Goal: Communication & Community: Answer question/provide support

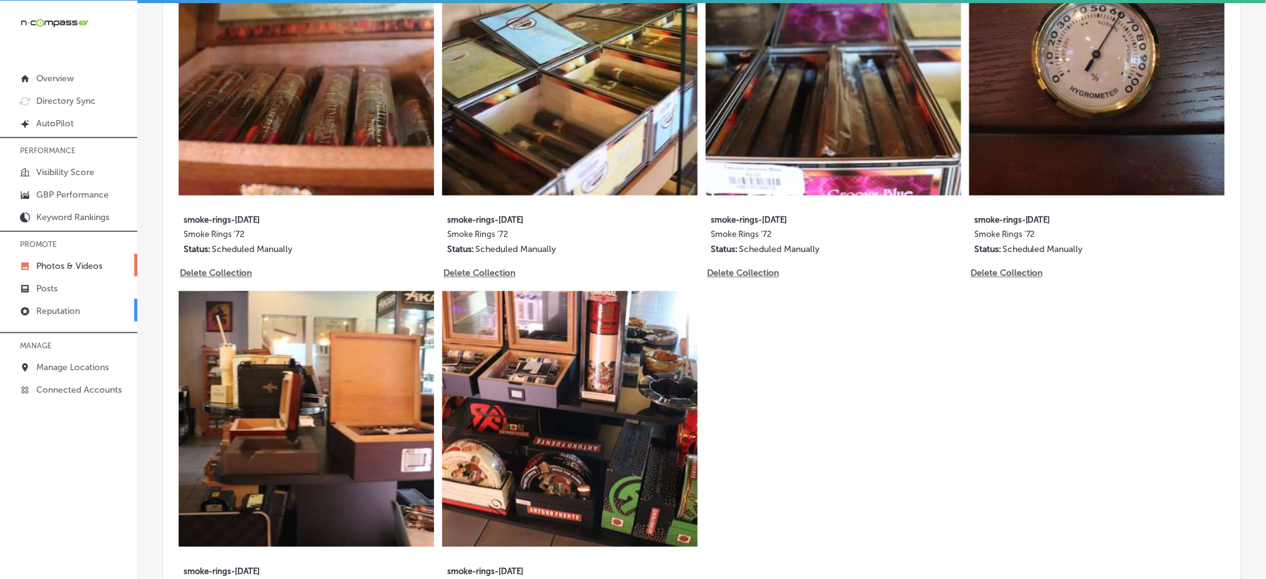
click at [94, 306] on link "Reputation" at bounding box center [68, 310] width 137 height 22
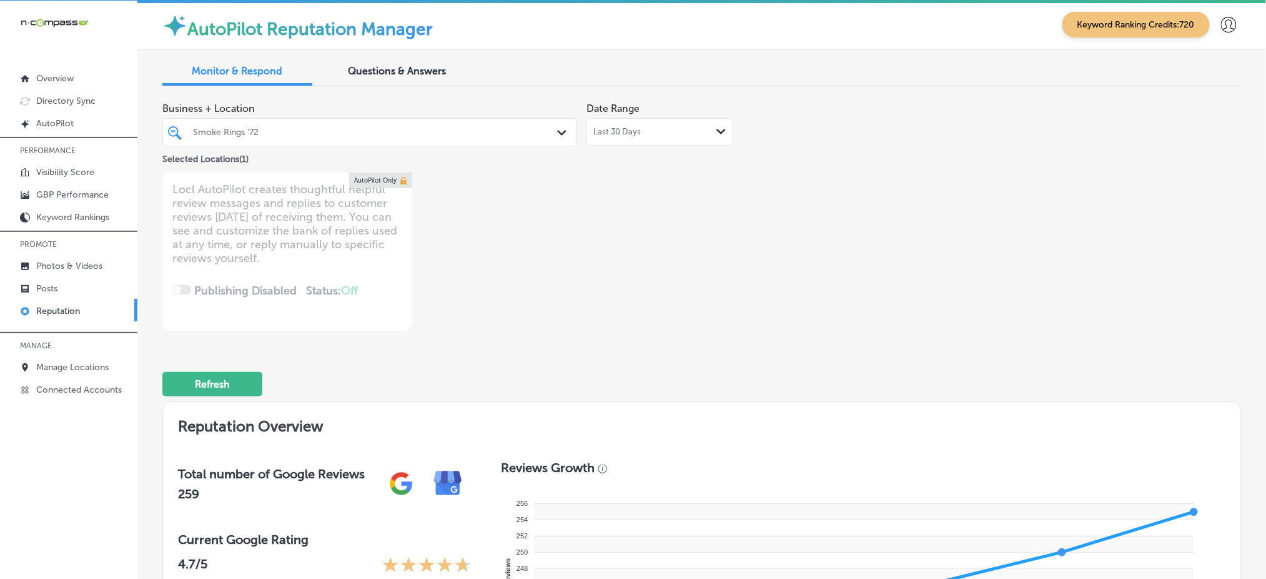
click at [334, 130] on div "Smoke Rings '72" at bounding box center [375, 132] width 365 height 11
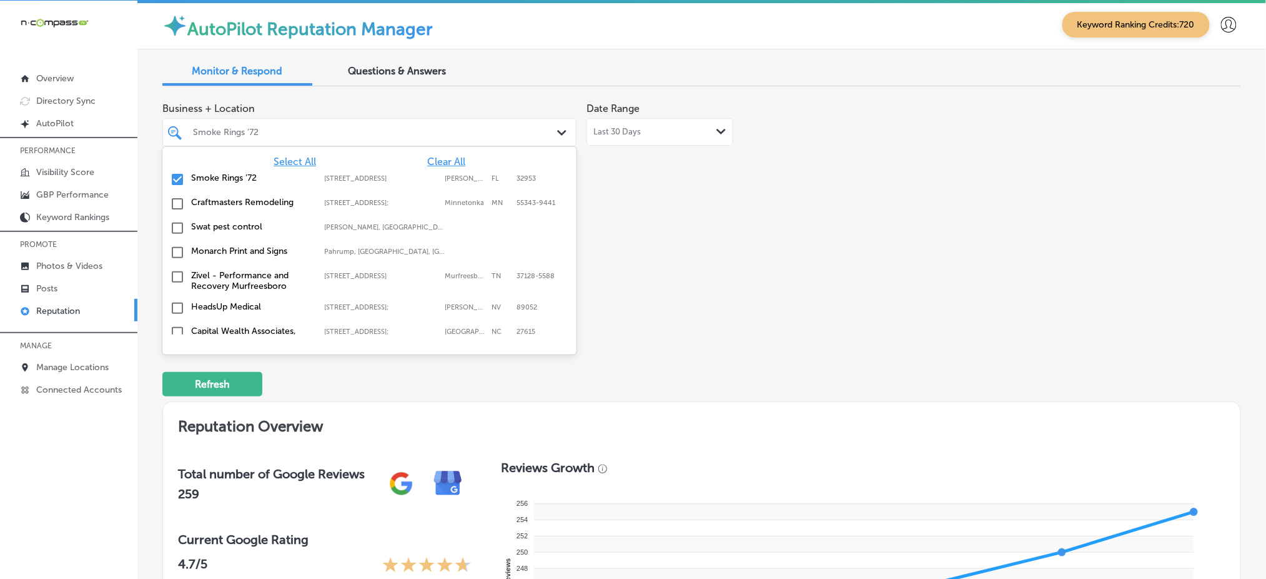
click at [444, 159] on span "Clear All" at bounding box center [446, 162] width 38 height 12
type textarea "x"
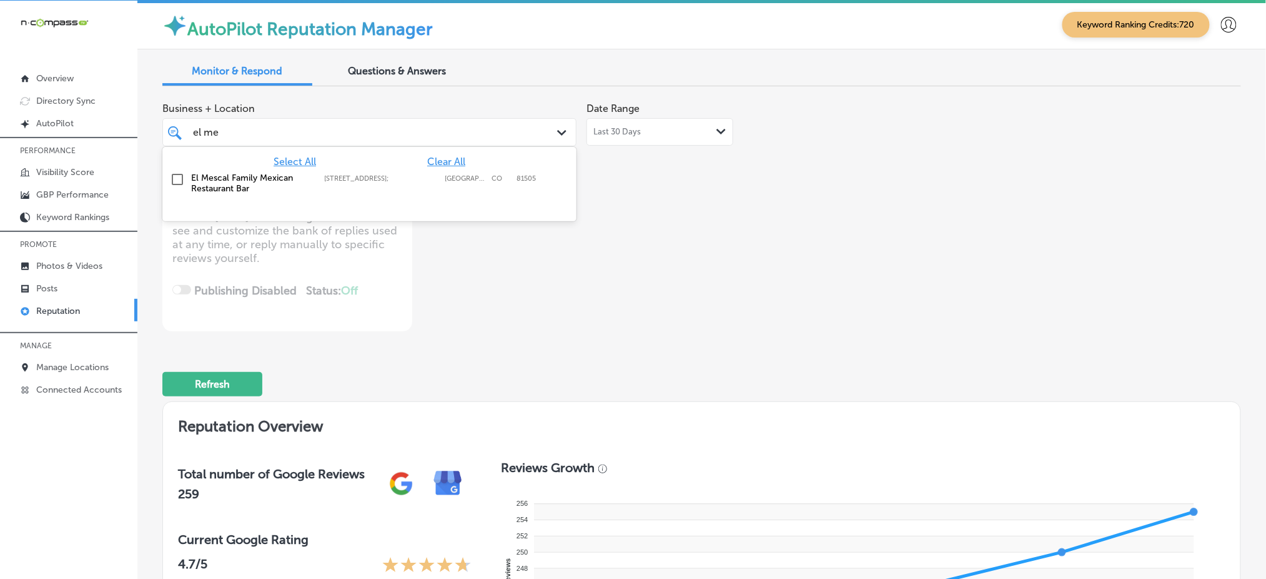
type input "el mes"
click at [413, 187] on div "El Mescal Family Mexican Restaurant Bar [STREET_ADDRESS][GEOGRAPHIC_DATA][STREE…" at bounding box center [341, 182] width 301 height 21
type textarea "x"
type input "el mes"
click at [685, 198] on div "Business + Location option [STREET_ADDRESS]; , selected. option [STREET_ADDRESS…" at bounding box center [485, 213] width 647 height 235
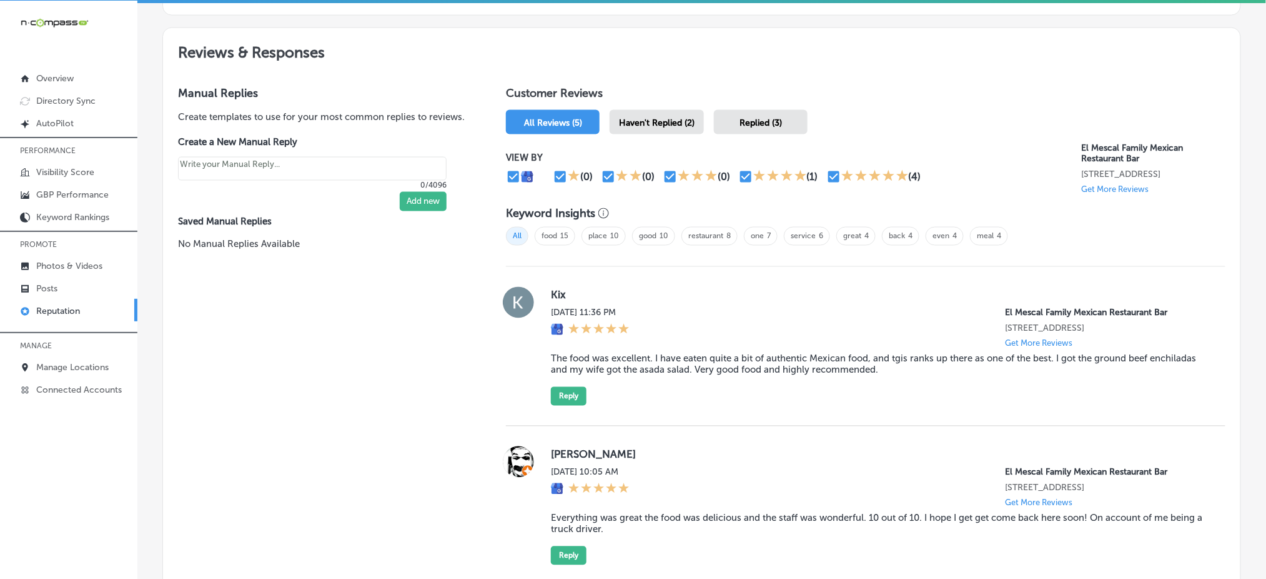
click at [677, 124] on div "Haven't Replied (2)" at bounding box center [657, 122] width 94 height 24
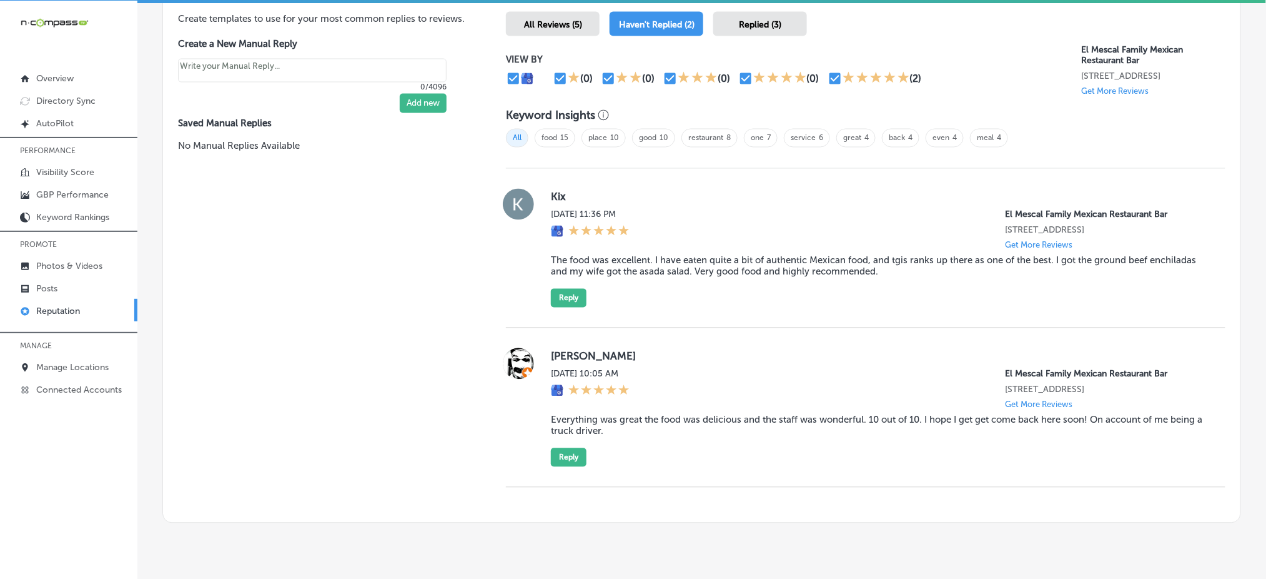
scroll to position [738, 0]
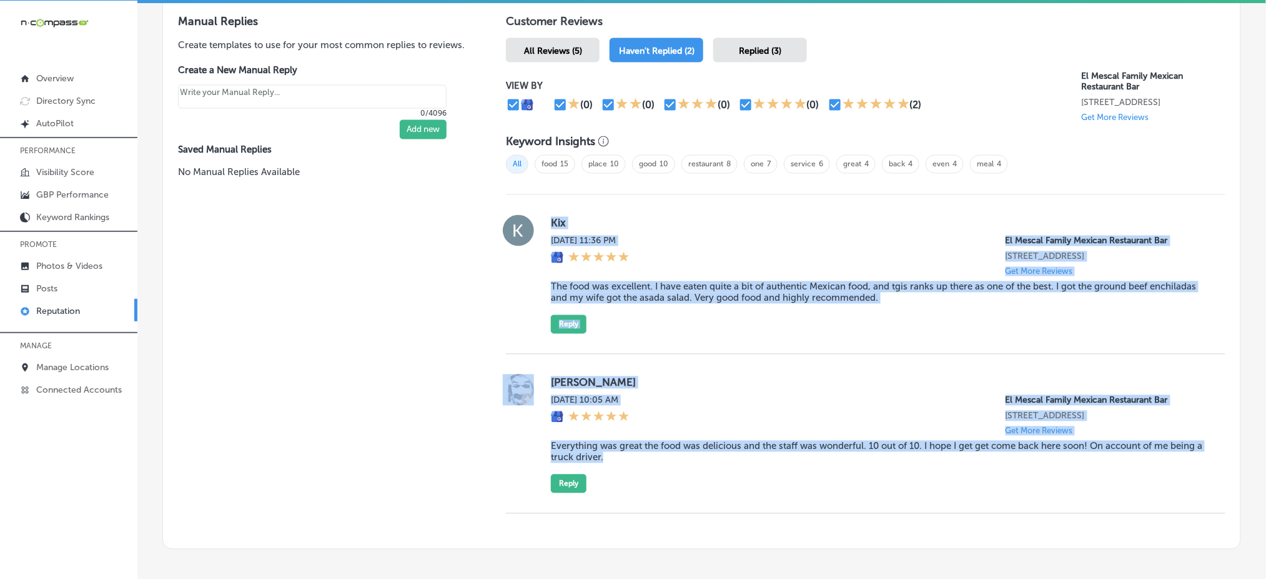
drag, startPoint x: 545, startPoint y: 215, endPoint x: 654, endPoint y: 475, distance: 281.7
click at [654, 475] on div "Kix [DATE] 11:36 PM El Mescal Family Mexican Restaurant Bar [STREET_ADDRESS] Ge…" at bounding box center [866, 354] width 720 height 319
copy div "Kix [DATE] 11:36 PM El Mescal Family Mexican Restaurant Bar [STREET_ADDRESS] Ge…"
click at [652, 463] on blockquote "Everything was great the food was delicious and the staff was wonderful. 10 out…" at bounding box center [878, 451] width 655 height 22
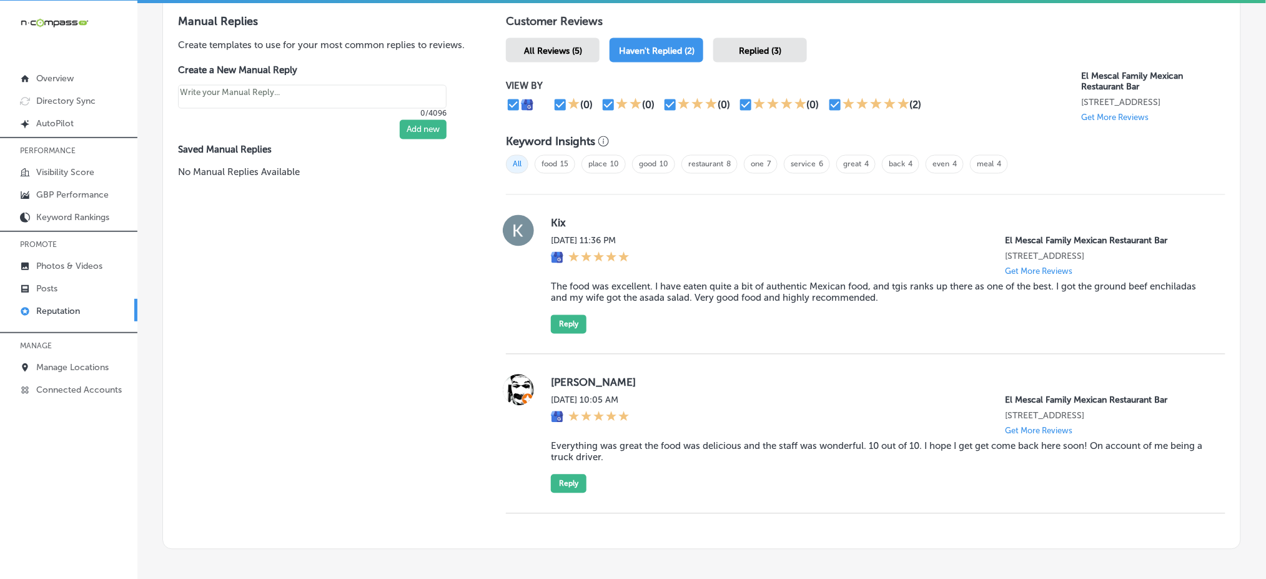
click at [772, 46] on span "Replied (3)" at bounding box center [760, 51] width 42 height 11
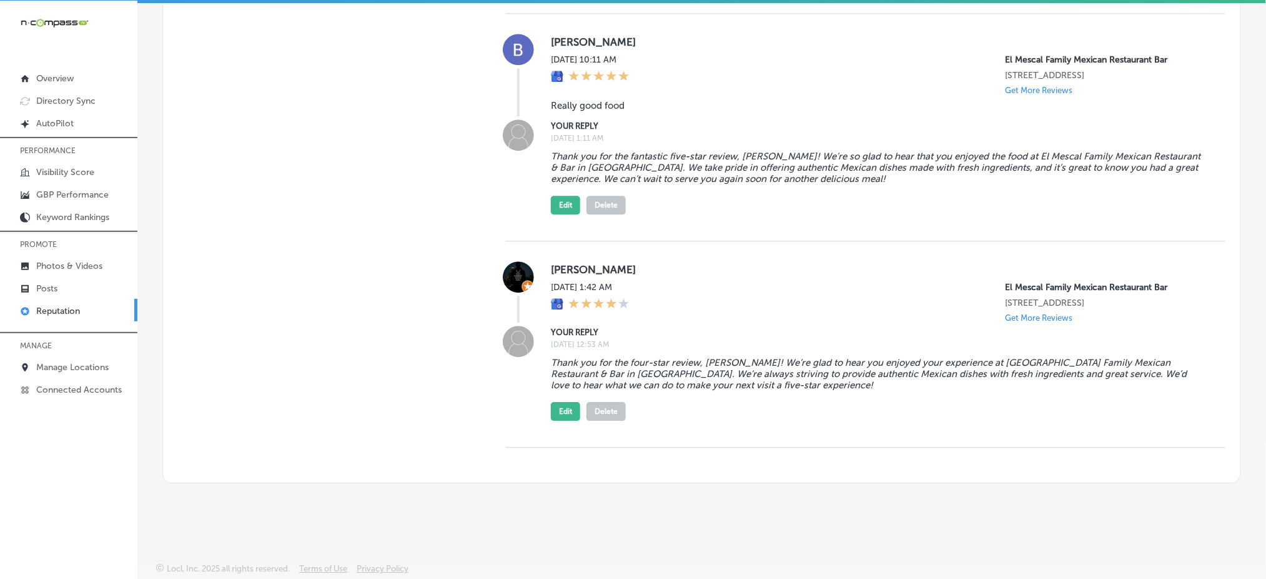
scroll to position [592, 0]
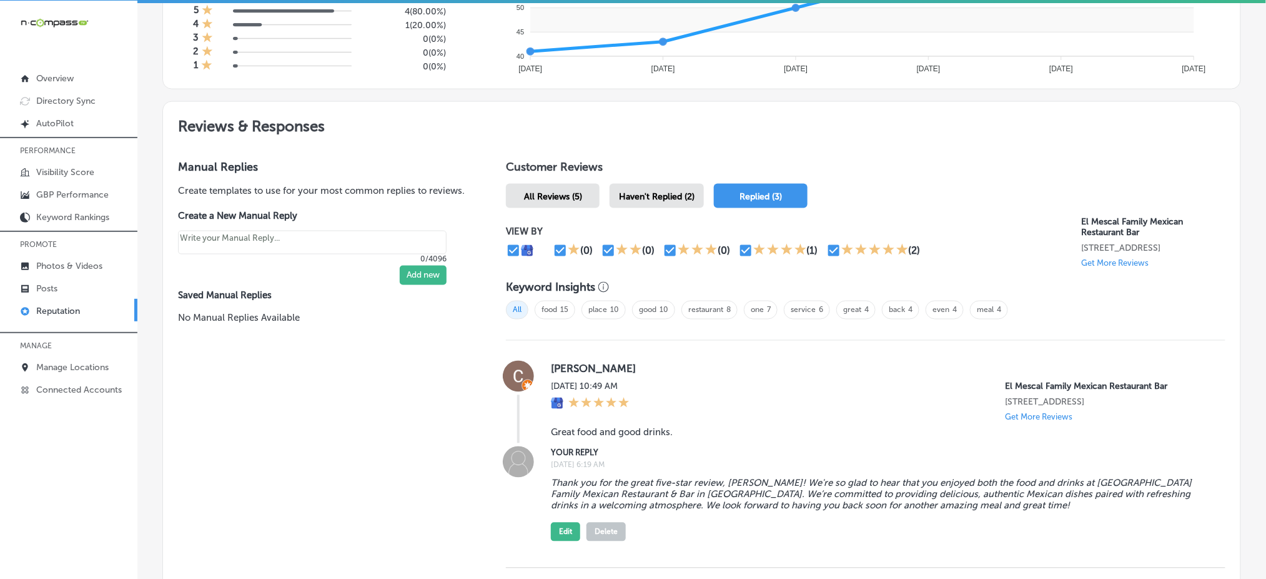
click at [651, 191] on span "Haven't Replied (2)" at bounding box center [657, 196] width 76 height 11
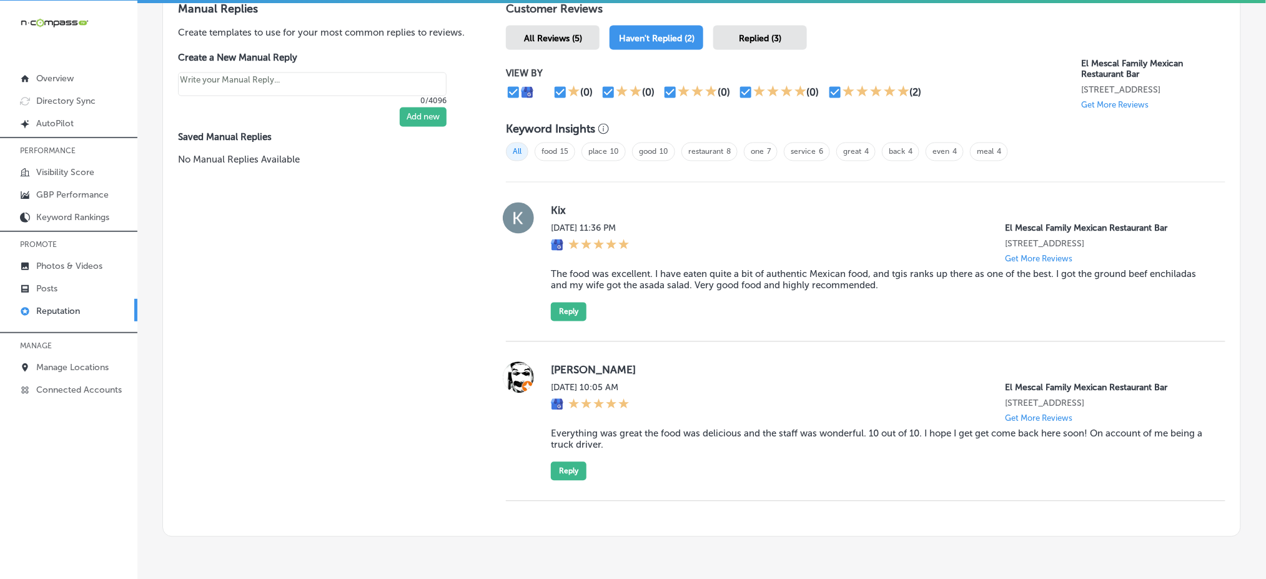
scroll to position [758, 0]
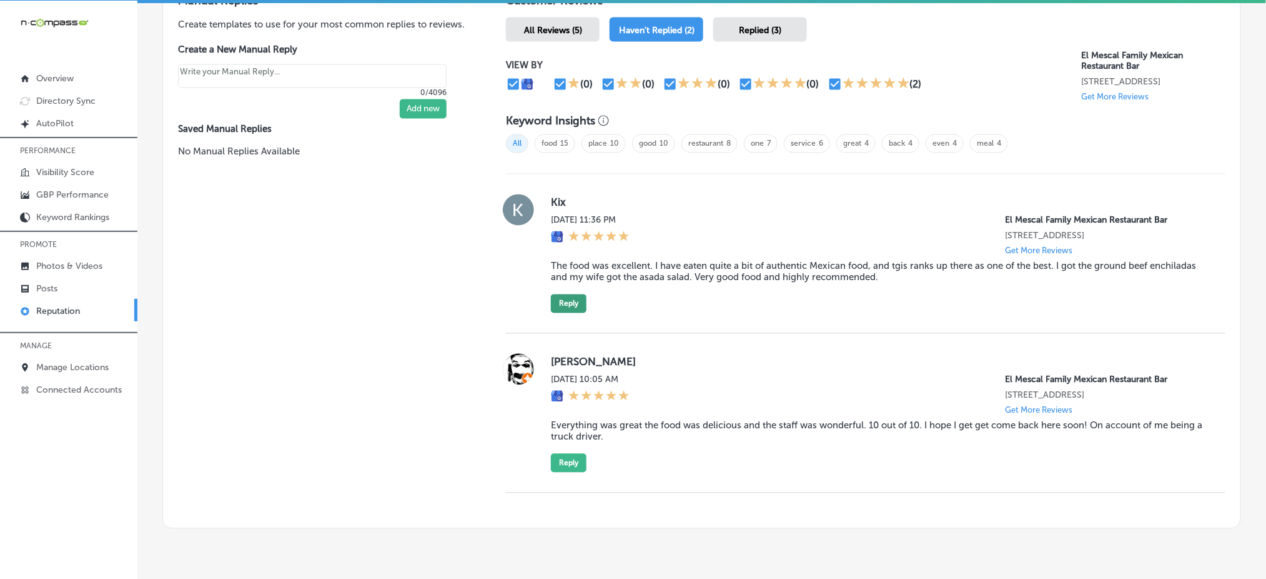
click at [565, 313] on button "Reply" at bounding box center [569, 303] width 36 height 19
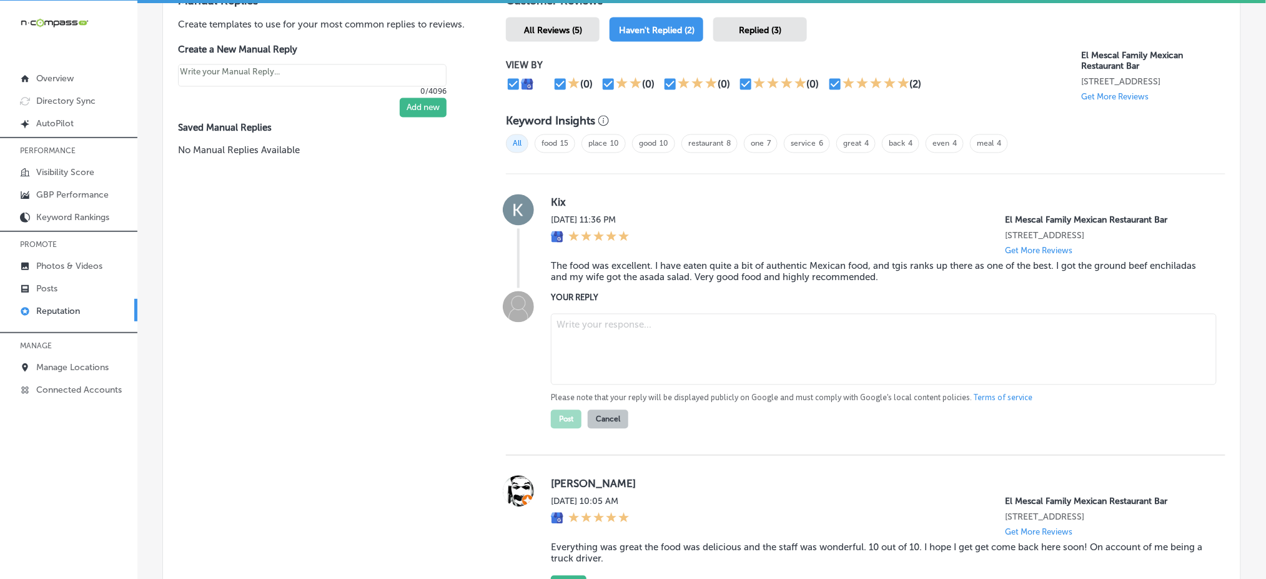
click at [633, 337] on textarea at bounding box center [884, 349] width 666 height 71
type textarea "x"
paste textarea "Thank you so much for the wonderful review, Kix! We're so happy to hear that yo…"
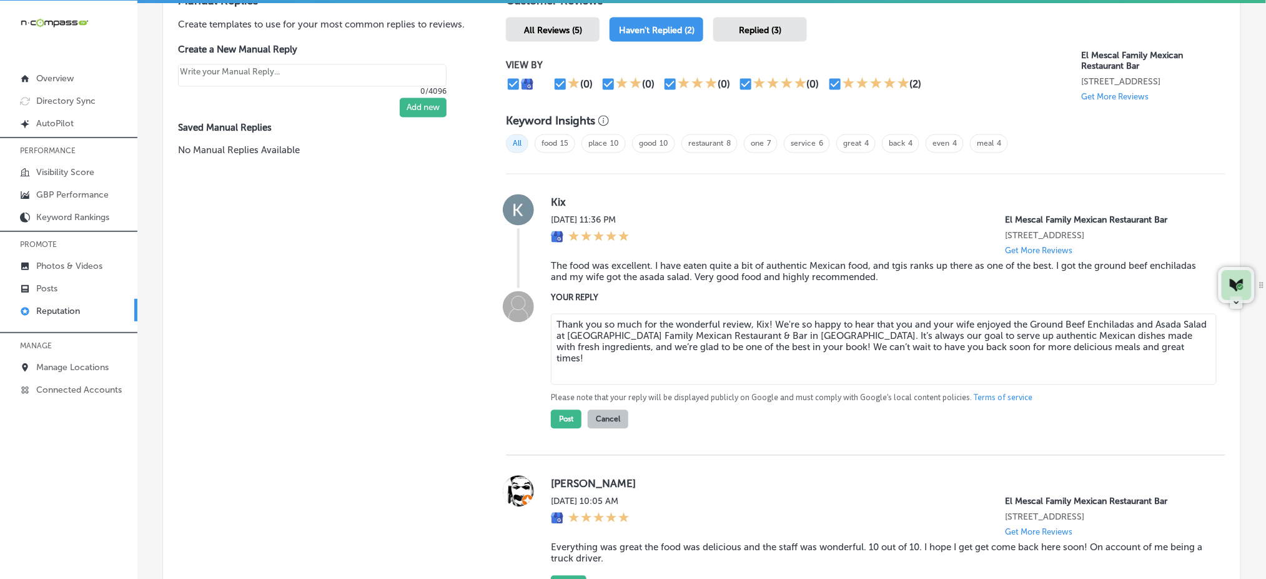
click at [633, 337] on textarea "Thank you so much for the wonderful review, Kix! We're so happy to hear that yo…" at bounding box center [884, 349] width 666 height 71
type textarea "Thank you so much for the wonderful review, Kix! We're so happy to hear that yo…"
click at [572, 429] on button "Post" at bounding box center [566, 419] width 31 height 19
type textarea "x"
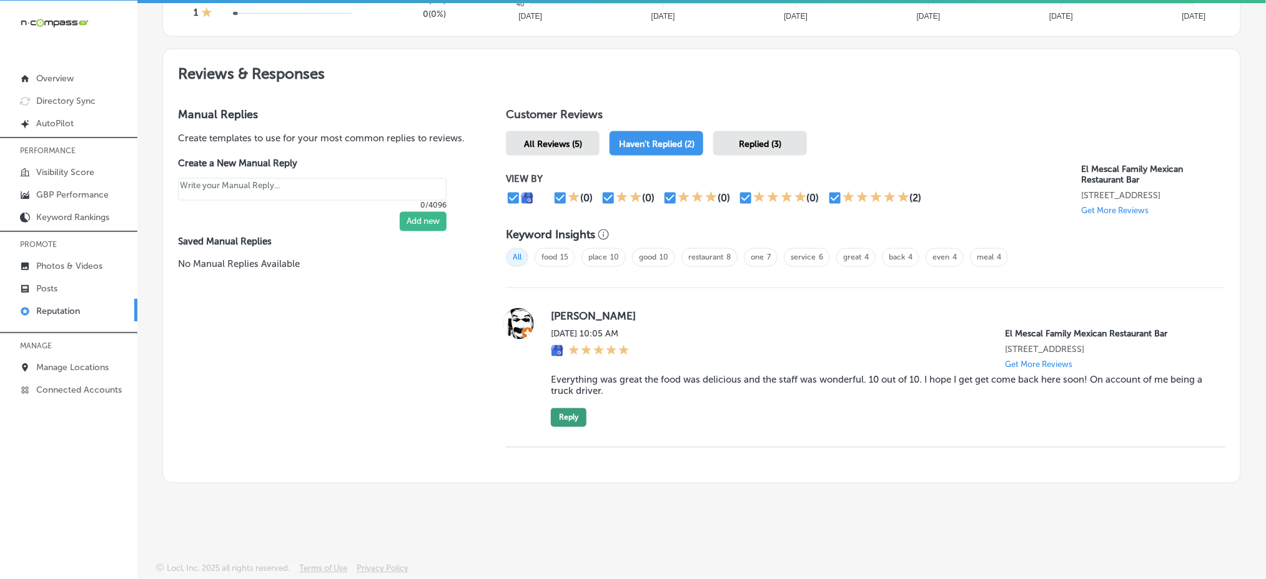
click at [562, 420] on button "Reply" at bounding box center [569, 417] width 36 height 19
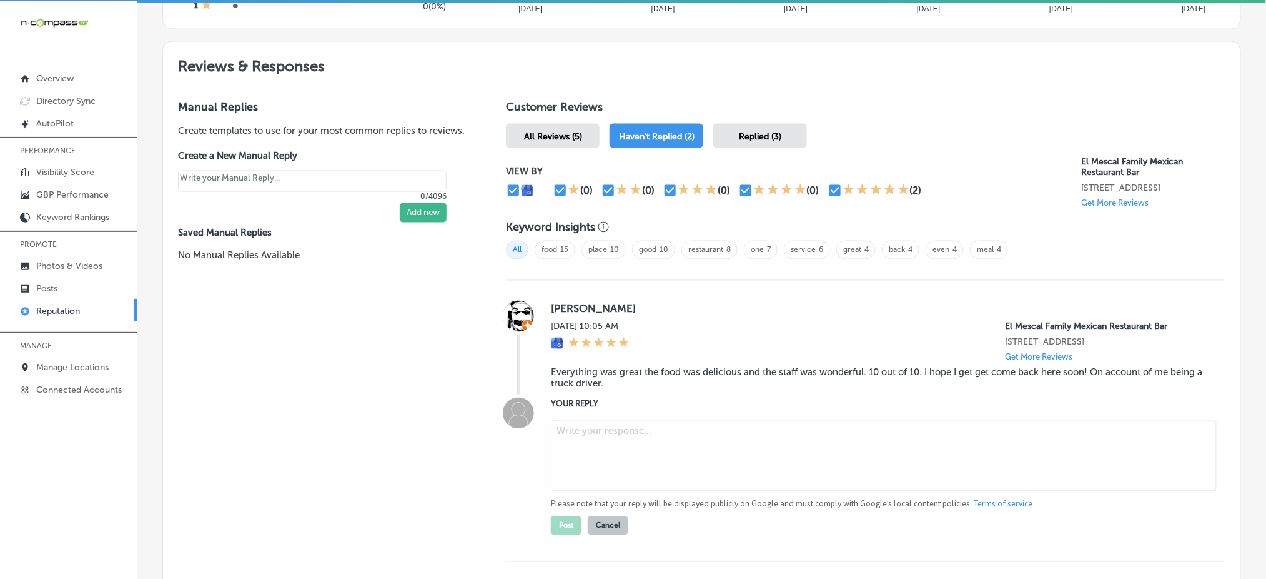
click at [607, 434] on textarea at bounding box center [884, 455] width 666 height 71
paste textarea "Thank you for the fantastic review, [PERSON_NAME]! We’re so glad you enjoyed bo…"
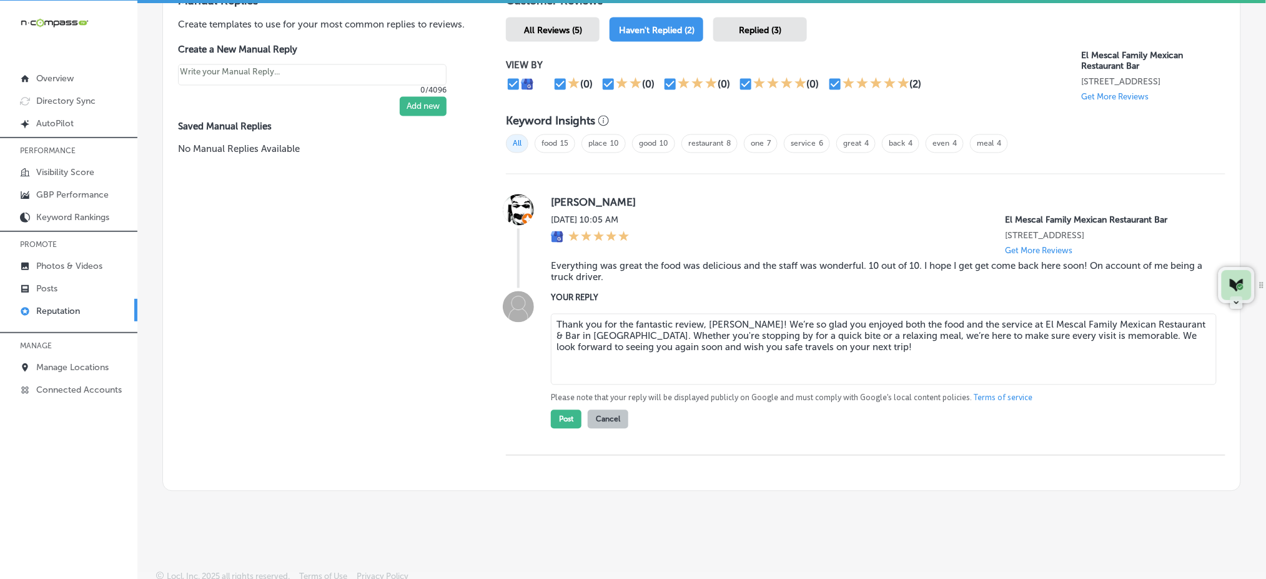
scroll to position [774, 0]
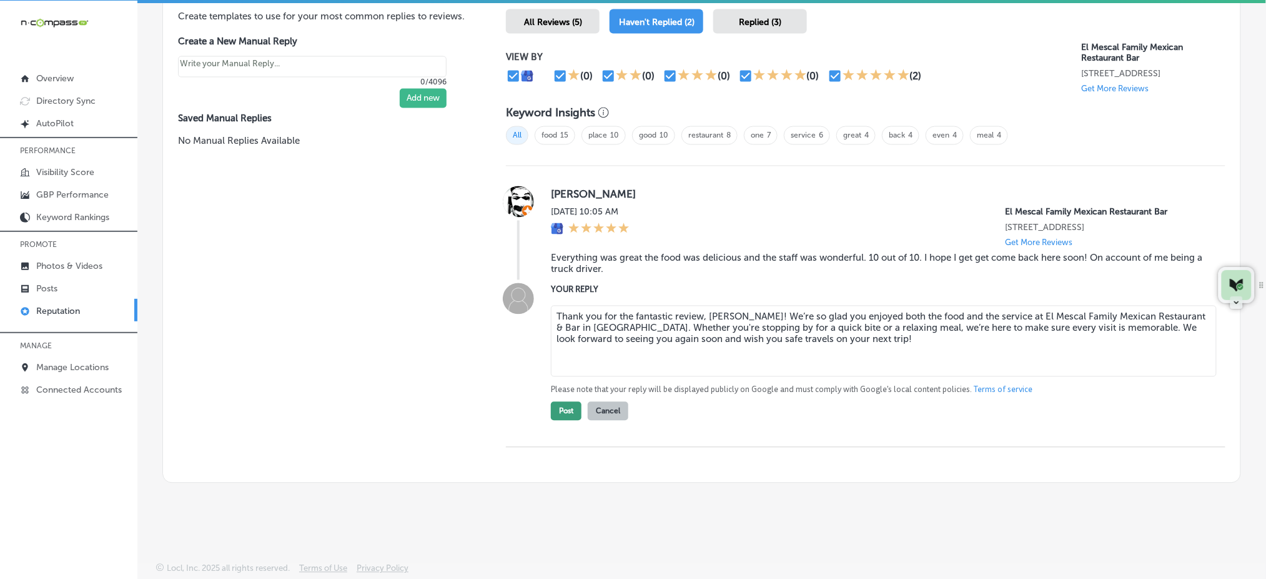
type textarea "Thank you for the fantastic review, [PERSON_NAME]! We’re so glad you enjoyed bo…"
click at [574, 406] on button "Post" at bounding box center [566, 411] width 31 height 19
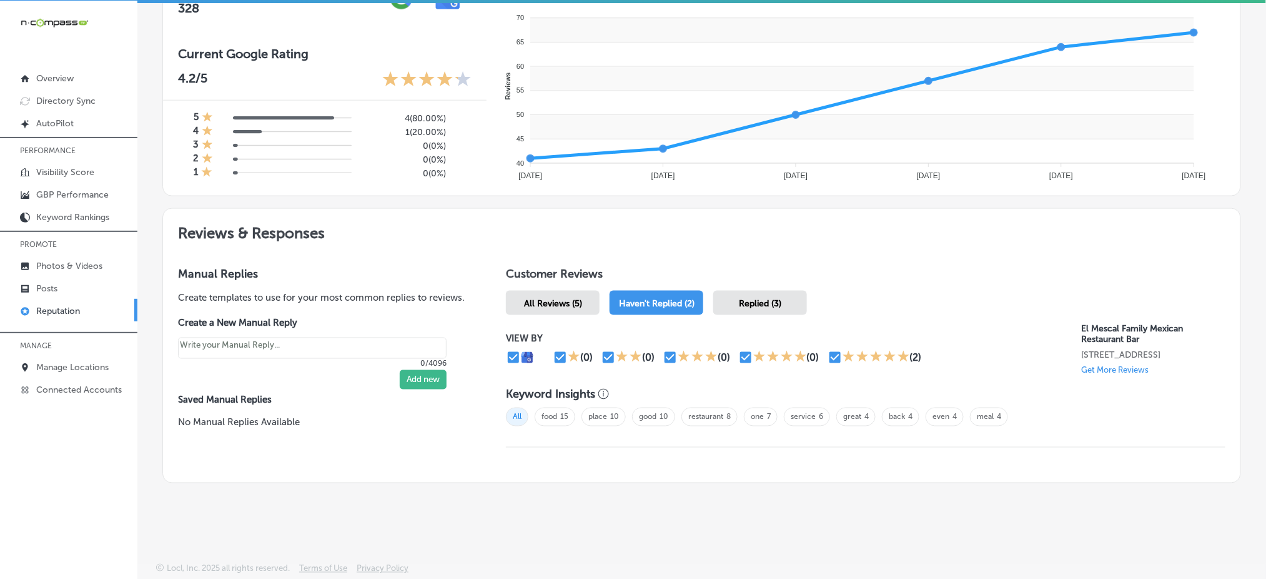
scroll to position [484, 0]
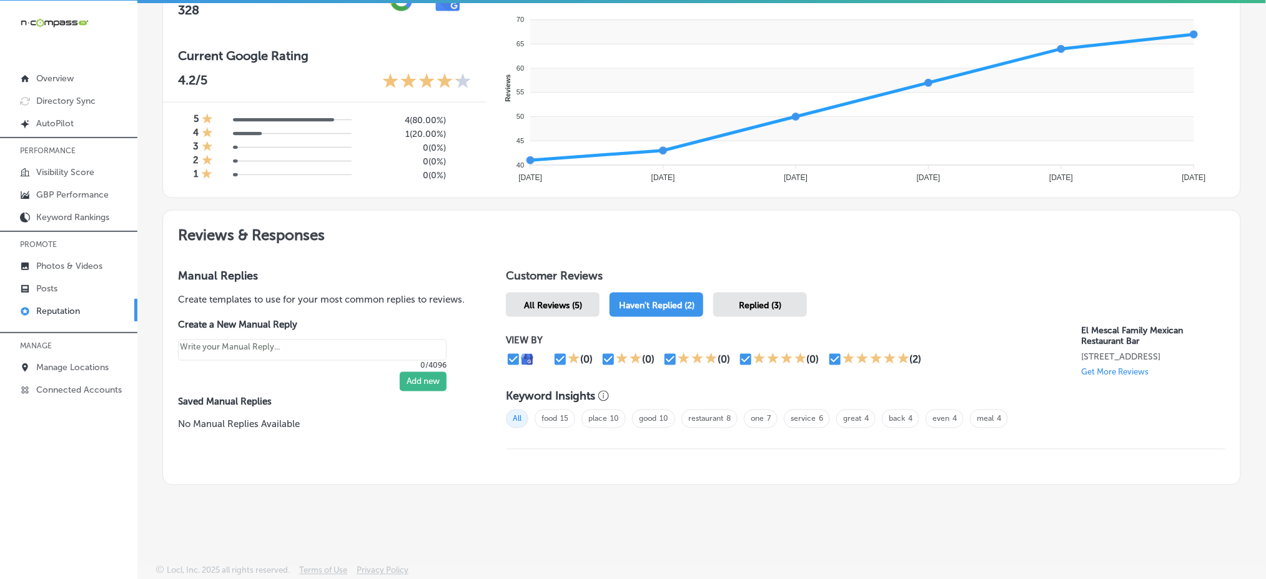
click at [760, 304] on span "Replied (3)" at bounding box center [760, 305] width 42 height 11
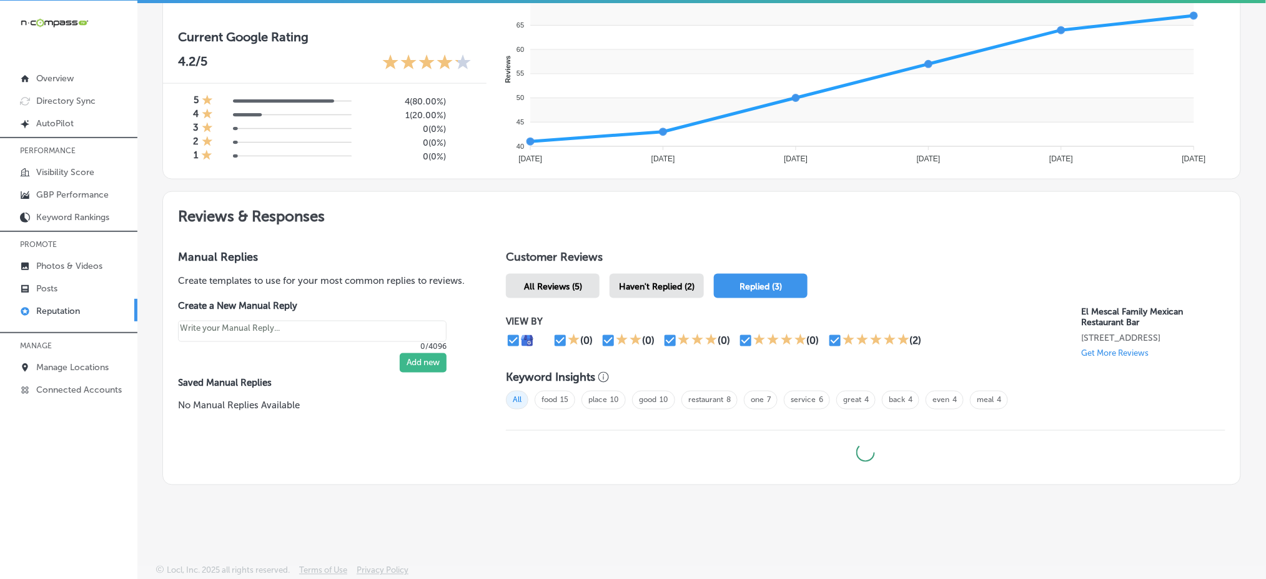
type textarea "x"
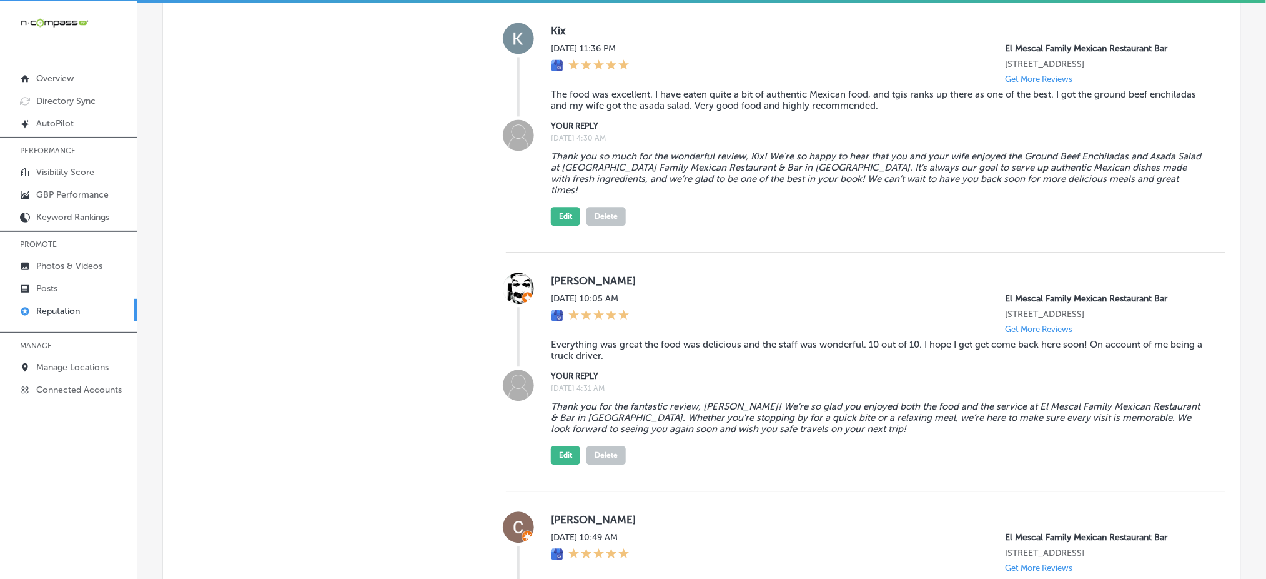
scroll to position [941, 0]
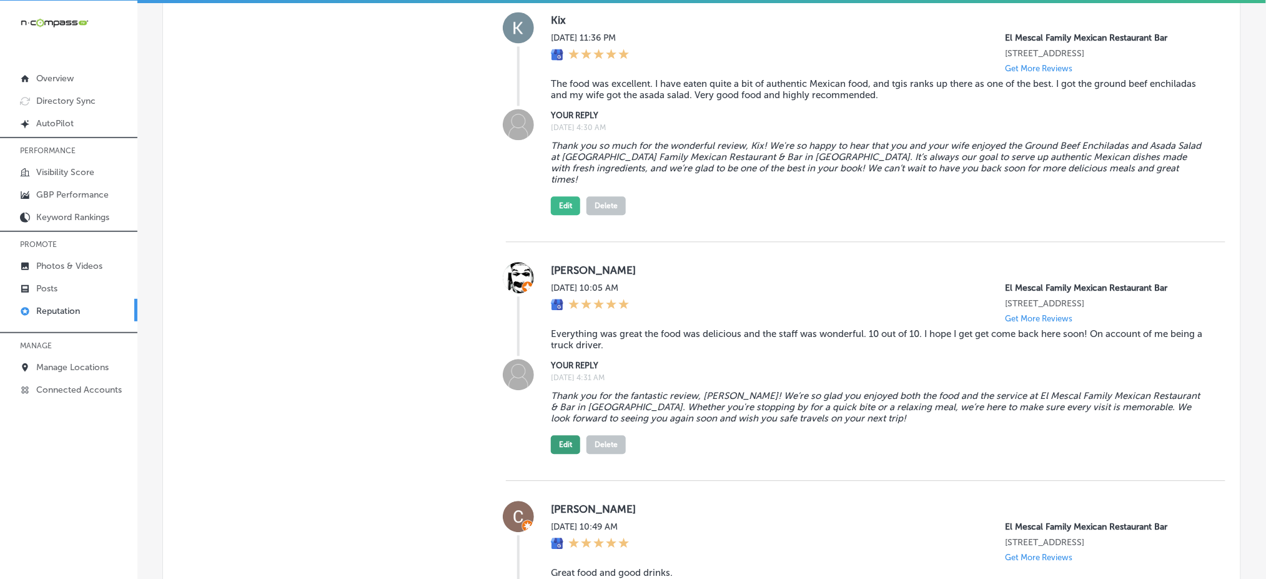
click at [563, 447] on button "Edit" at bounding box center [565, 444] width 29 height 19
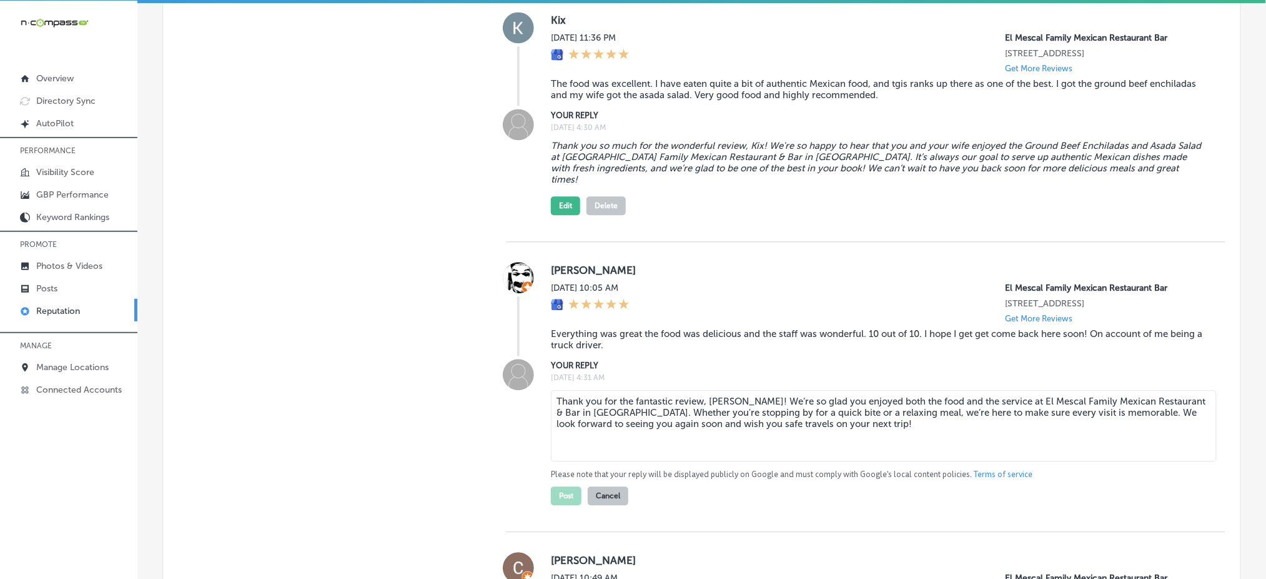
click at [728, 410] on textarea "Thank you for the fantastic review, [PERSON_NAME]! We’re so glad you enjoyed bo…" at bounding box center [884, 425] width 666 height 71
type textarea "Thank you for the fantastic review, [PERSON_NAME]! We’re so glad you enjoyed bo…"
click at [573, 505] on button "Post" at bounding box center [566, 495] width 31 height 19
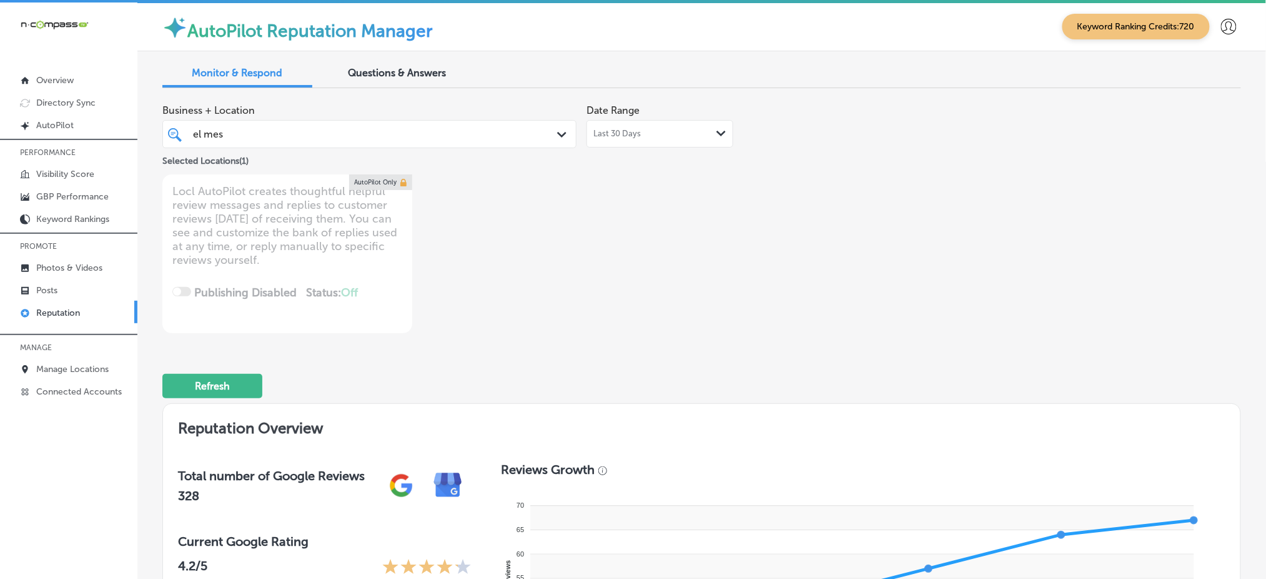
scroll to position [0, 0]
click at [495, 149] on div "Selected Locations ( 1 )" at bounding box center [369, 159] width 414 height 20
click at [495, 134] on div "el mes el mes" at bounding box center [352, 134] width 320 height 17
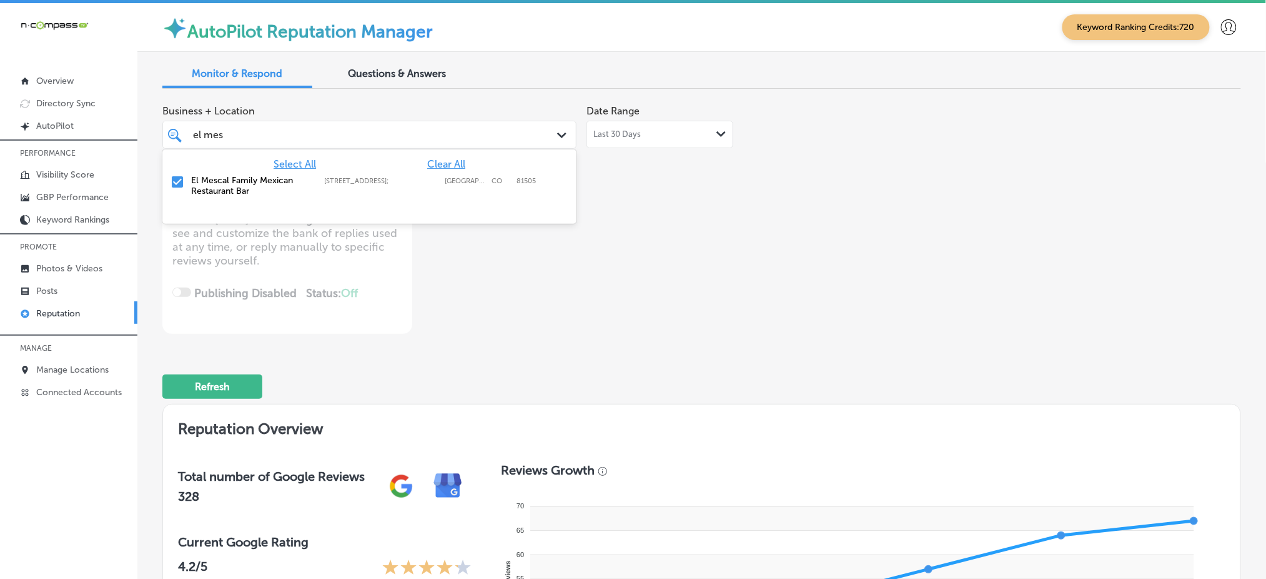
click at [453, 162] on span "Clear All" at bounding box center [446, 164] width 38 height 12
type textarea "x"
type input "e"
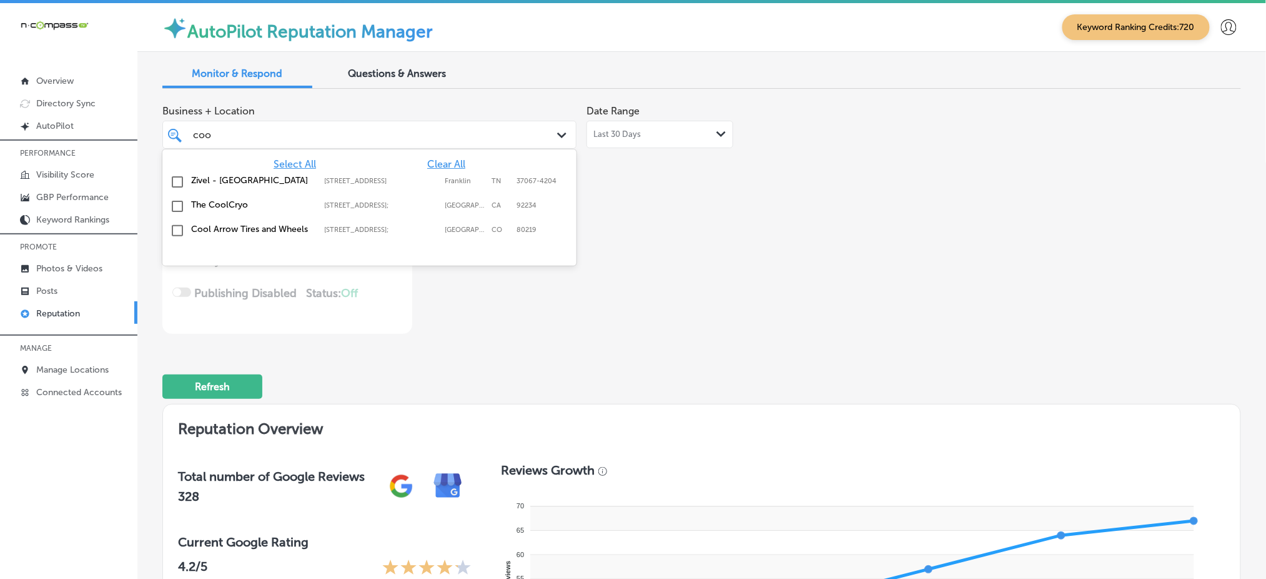
type input "cool"
click at [400, 240] on div "Cool Arrow Tires and Wheels [STREET_ADDRESS] [STREET_ADDRESS]" at bounding box center [369, 230] width 404 height 19
type textarea "x"
type input "cool"
click at [706, 234] on div "Business + Location option [STREET_ADDRESS]; , selected. option [STREET_ADDRESS…" at bounding box center [485, 216] width 647 height 235
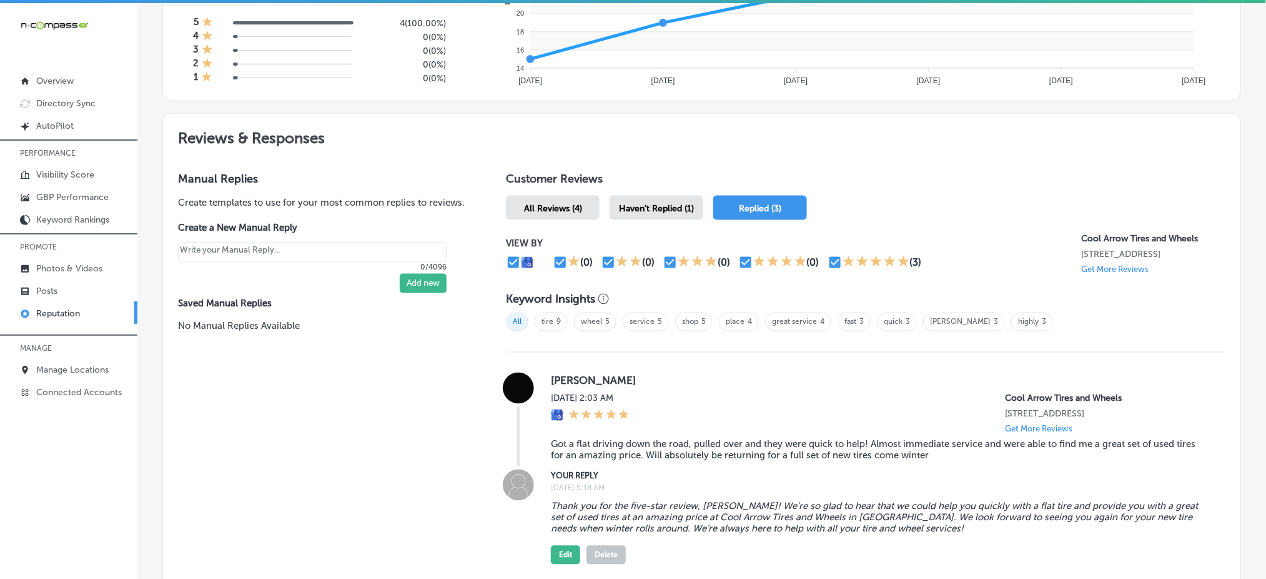
click at [671, 209] on div "Haven't Replied (1)" at bounding box center [657, 208] width 94 height 24
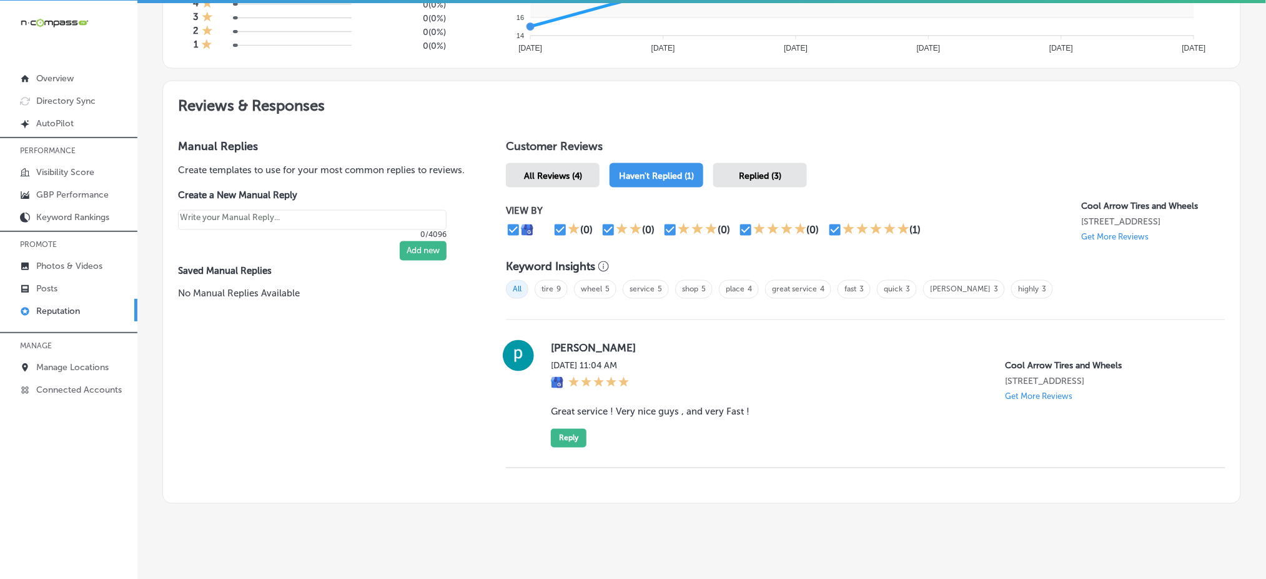
scroll to position [630, 0]
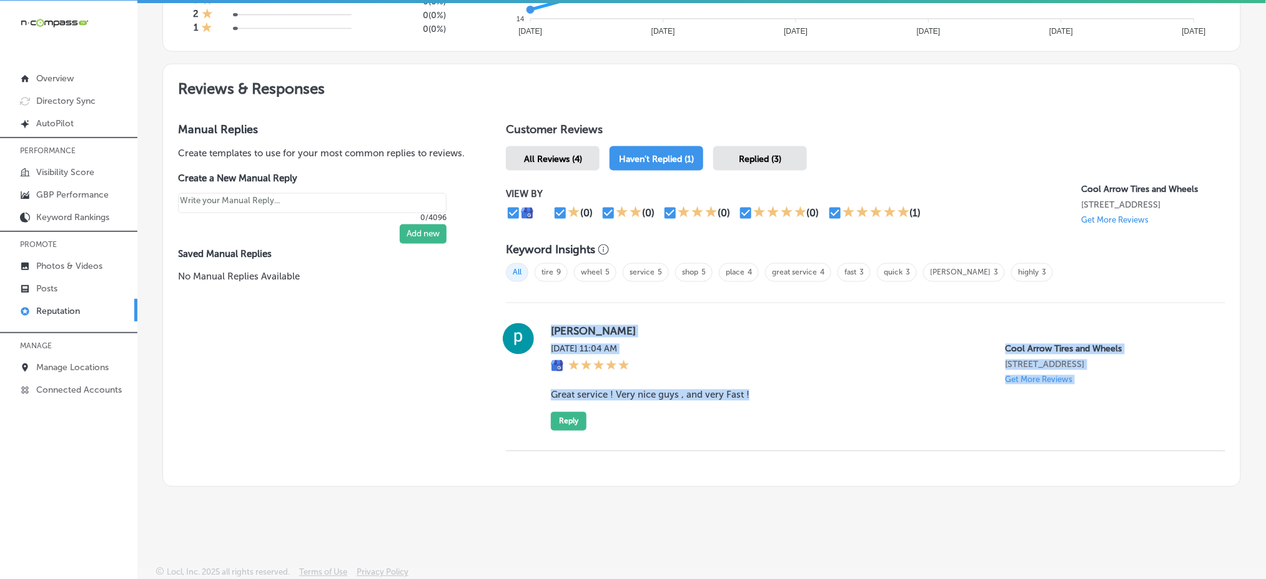
drag, startPoint x: 546, startPoint y: 326, endPoint x: 758, endPoint y: 391, distance: 221.5
click at [758, 391] on div "[PERSON_NAME][DATE] 11:04 AM Cool Arrow Tires and Wheels [STREET_ADDRESS] Get M…" at bounding box center [866, 376] width 720 height 107
copy div "[PERSON_NAME][DATE] 11:04 AM Cool Arrow Tires and Wheels [STREET_ADDRESS] Get M…"
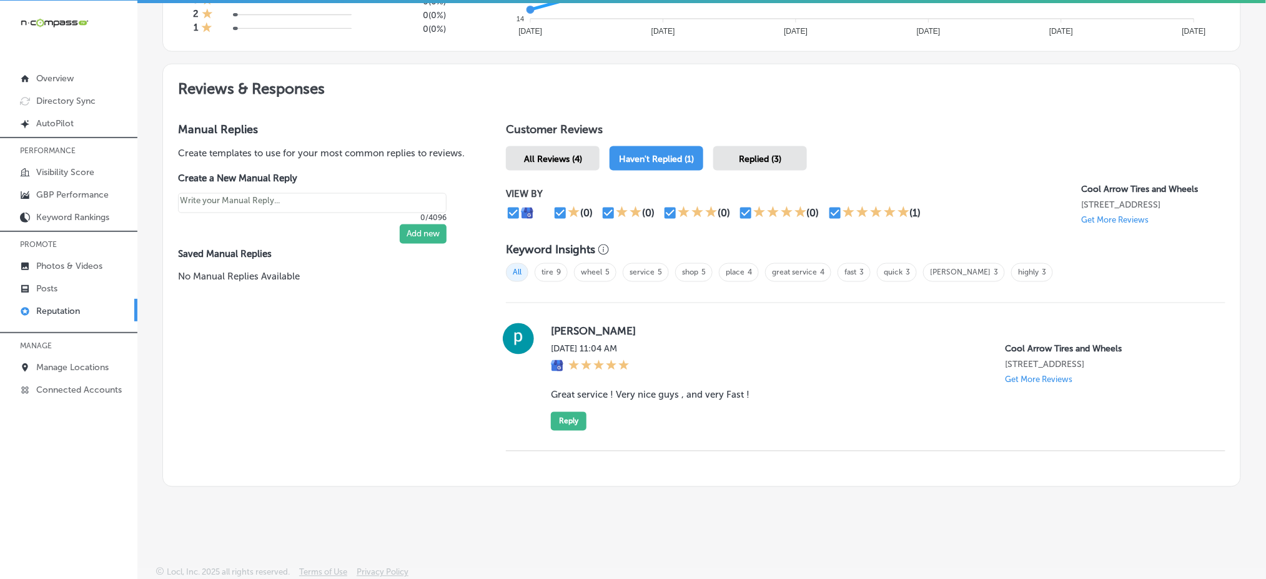
click at [747, 168] on div "Customer Reviews All Reviews (4) Haven't Replied (1) Replied (3) VIEW BY (0) (0…" at bounding box center [866, 296] width 750 height 379
click at [747, 167] on div "Customer Reviews All Reviews (4) Haven't Replied (1) Replied (3) VIEW BY (0) (0…" at bounding box center [866, 296] width 750 height 379
click at [748, 160] on div "Replied (3)" at bounding box center [761, 158] width 94 height 24
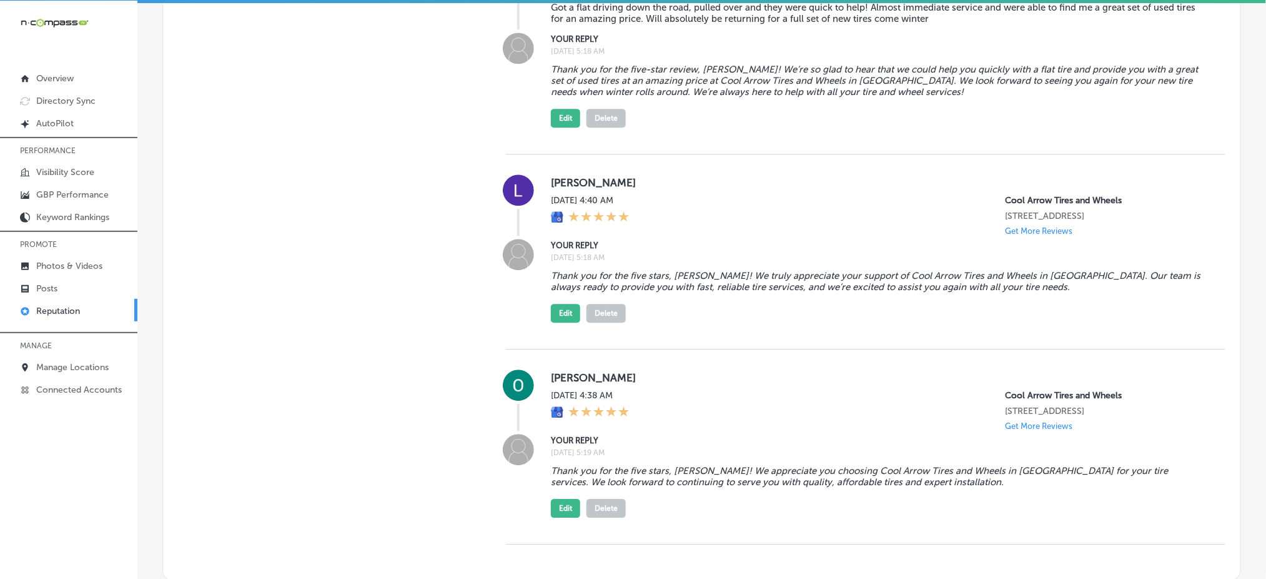
scroll to position [1111, 0]
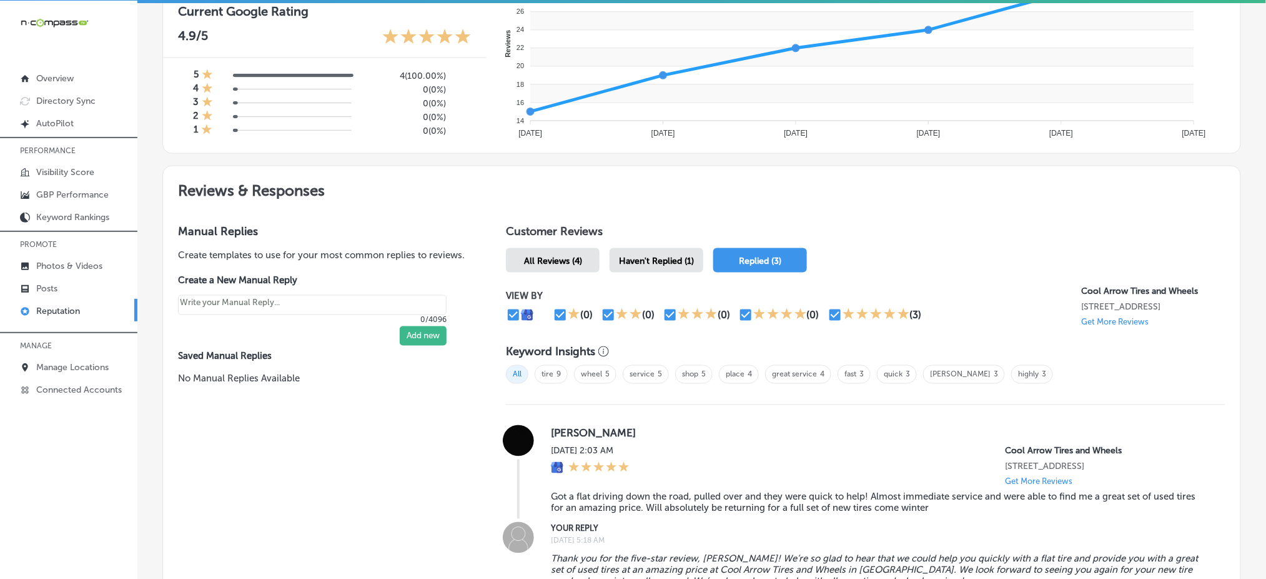
click at [667, 256] on span "Haven't Replied (1)" at bounding box center [656, 261] width 75 height 11
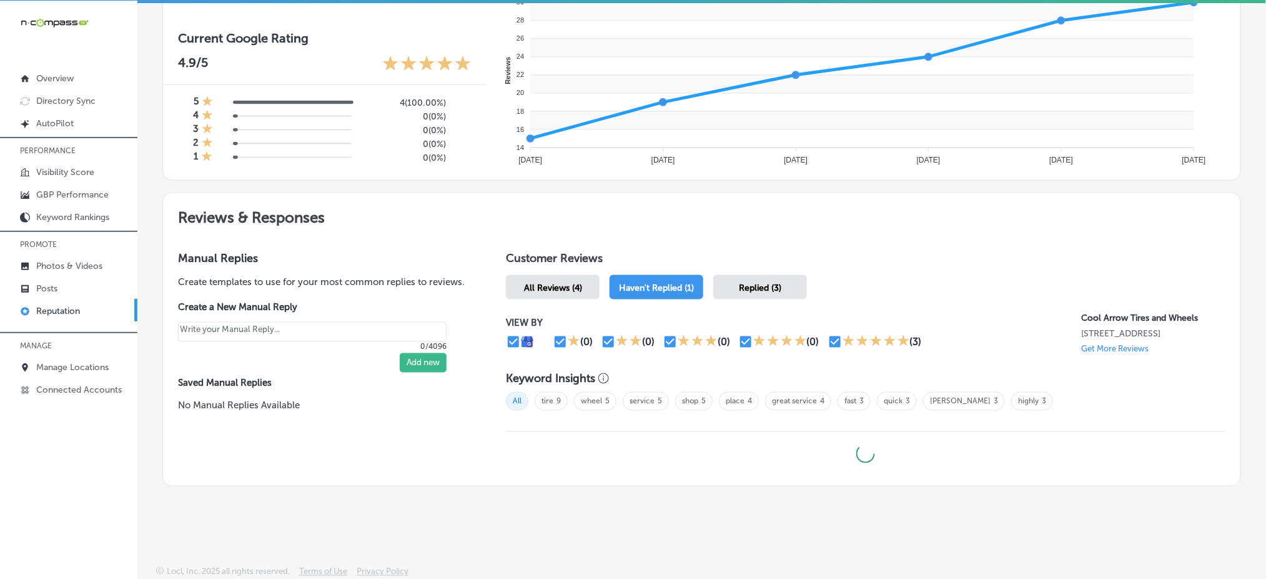
type textarea "x"
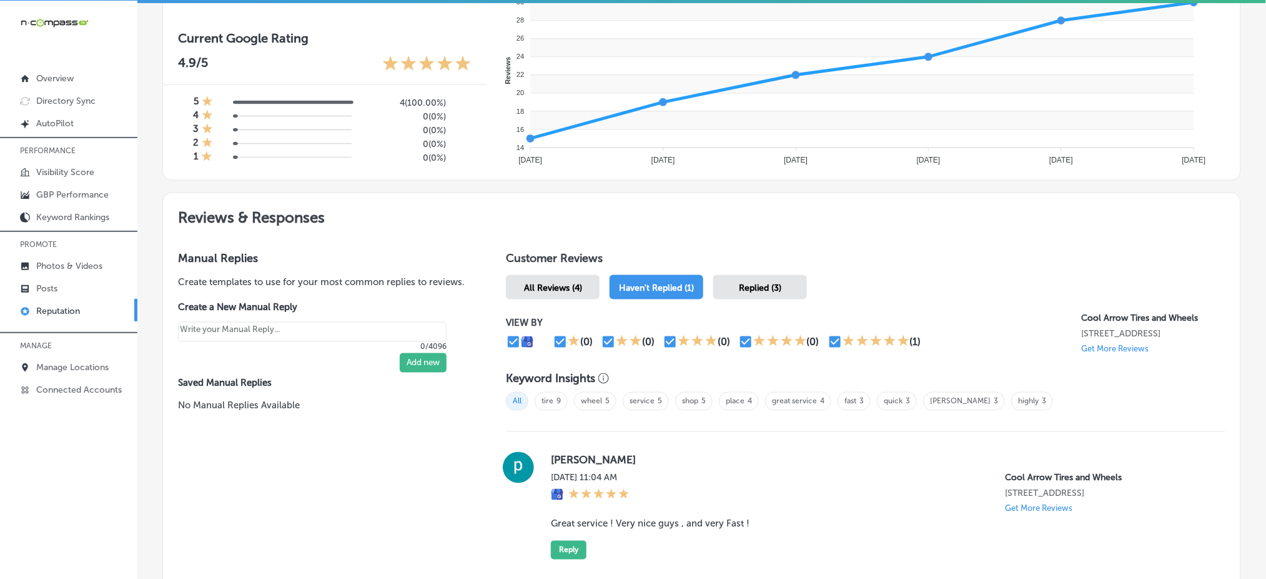
scroll to position [528, 0]
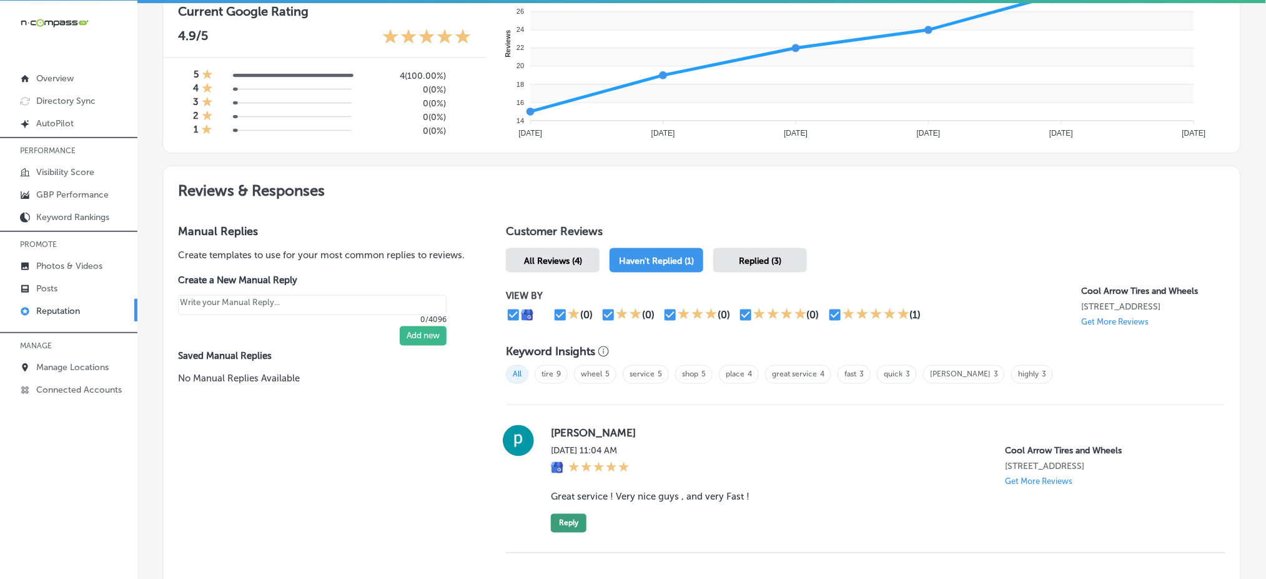
click at [565, 524] on button "Reply" at bounding box center [569, 523] width 36 height 19
click at [605, 536] on textarea at bounding box center [884, 568] width 666 height 71
paste textarea "Thank you for the great review, [PERSON_NAME]! We’re so happy to hear you had a…"
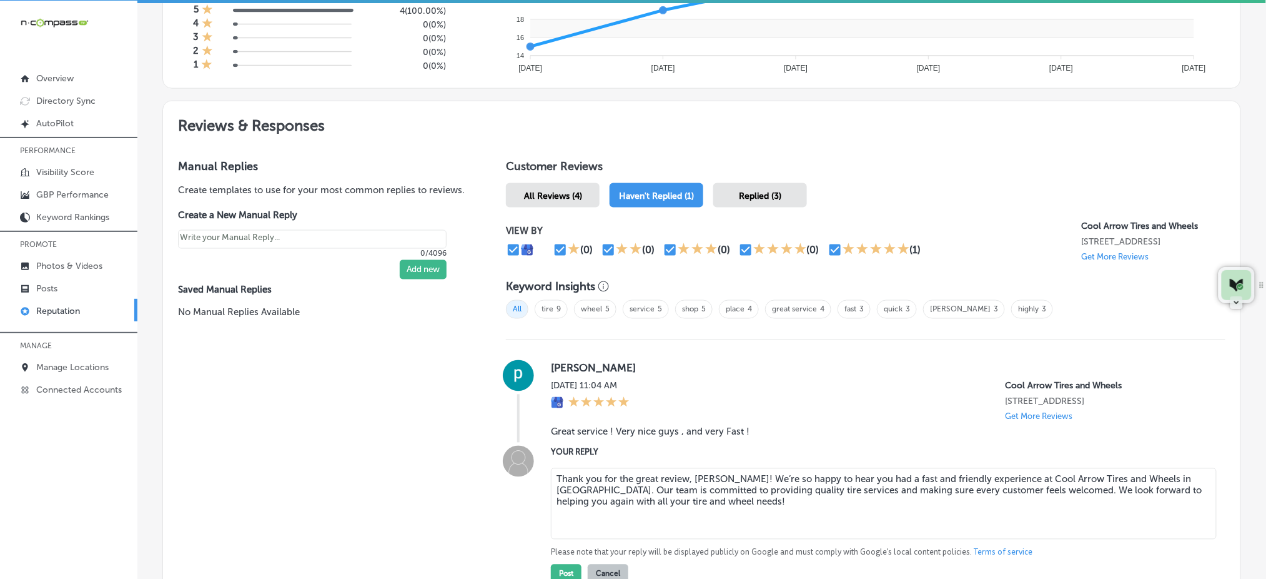
scroll to position [612, 0]
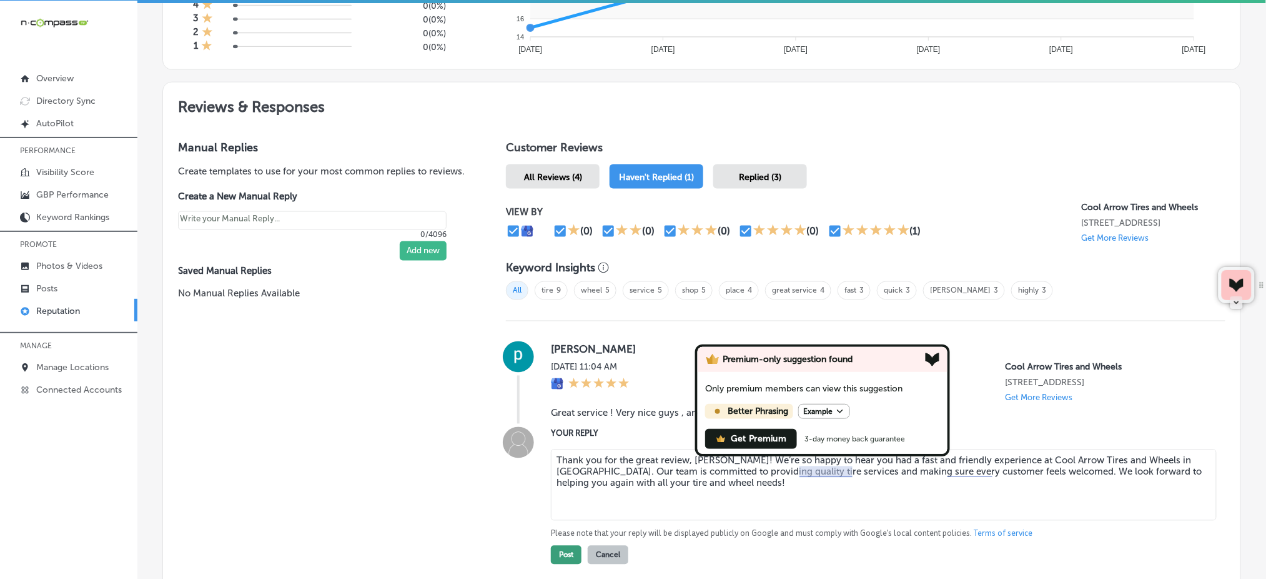
type textarea "Thank you for the great review, [PERSON_NAME]! We’re so happy to hear you had a…"
click at [568, 545] on button "Post" at bounding box center [566, 554] width 31 height 19
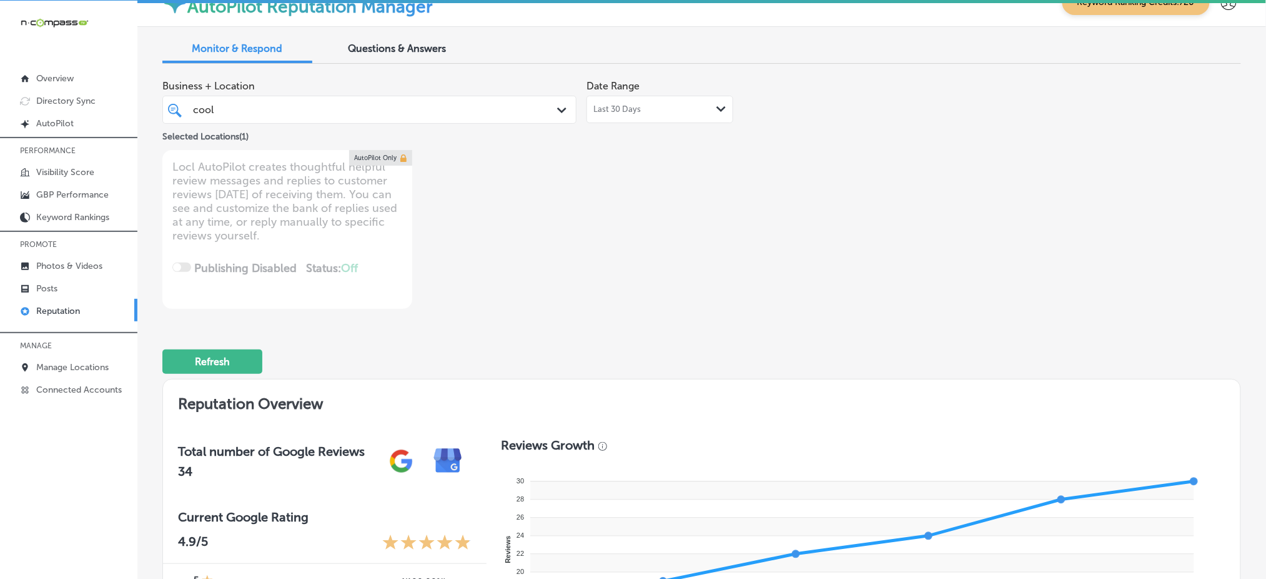
scroll to position [0, 0]
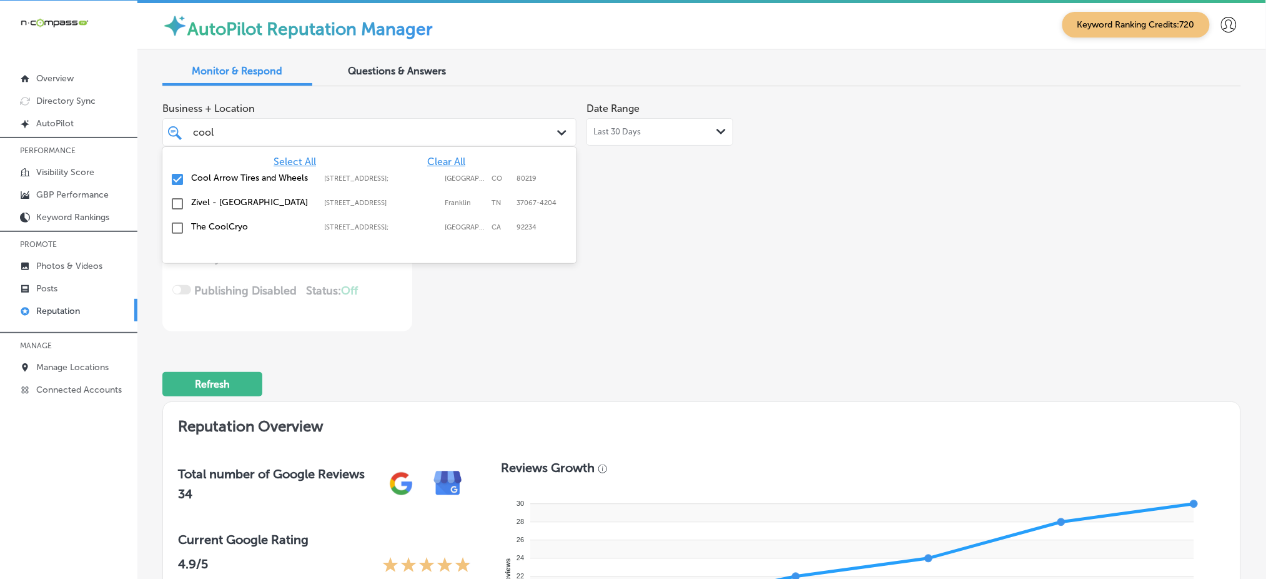
click at [359, 136] on div "cool cool" at bounding box center [352, 132] width 320 height 17
click at [440, 161] on span "Clear All" at bounding box center [446, 162] width 38 height 12
type textarea "x"
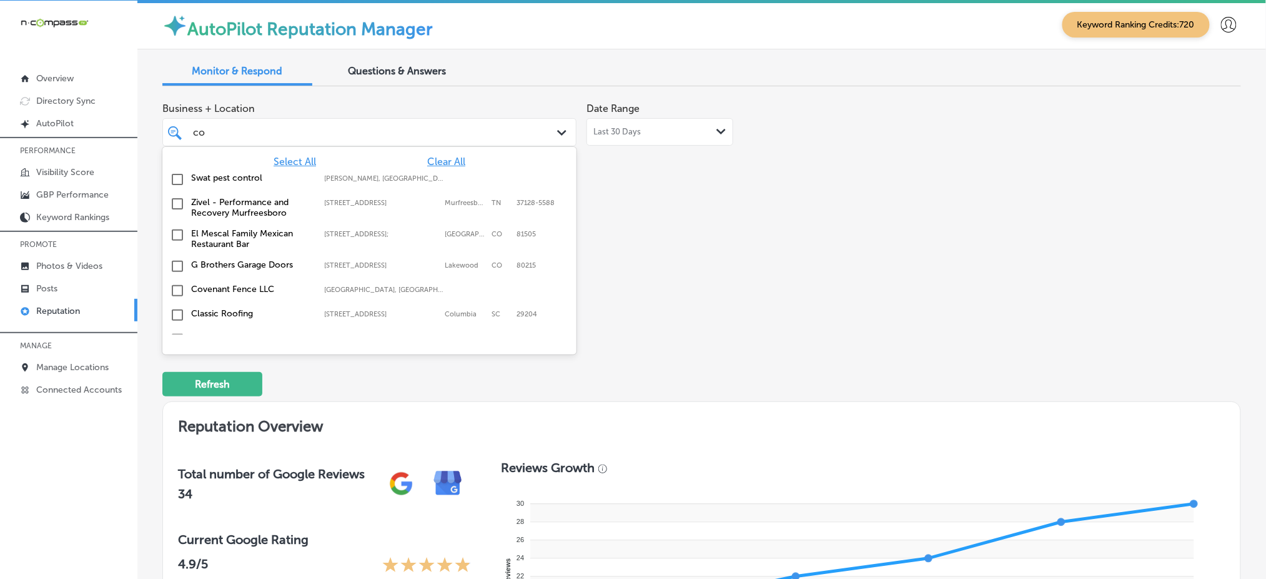
type input "c"
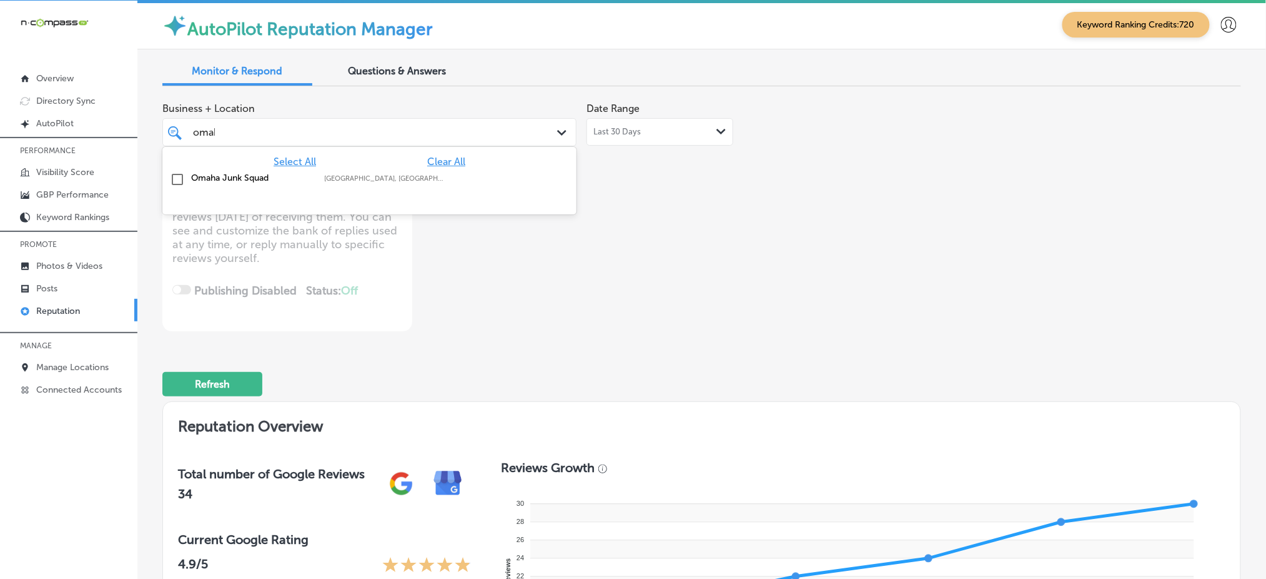
type input "omaha"
click at [473, 170] on div "Omaha Junk Squad Omaha, [GEOGRAPHIC_DATA], [GEOGRAPHIC_DATA] | [GEOGRAPHIC_DATA…" at bounding box center [369, 179] width 404 height 19
type textarea "x"
type input "omaha"
click at [728, 222] on div "Business + Location option focused, 2 of 169. 2 results available for search te…" at bounding box center [485, 213] width 647 height 235
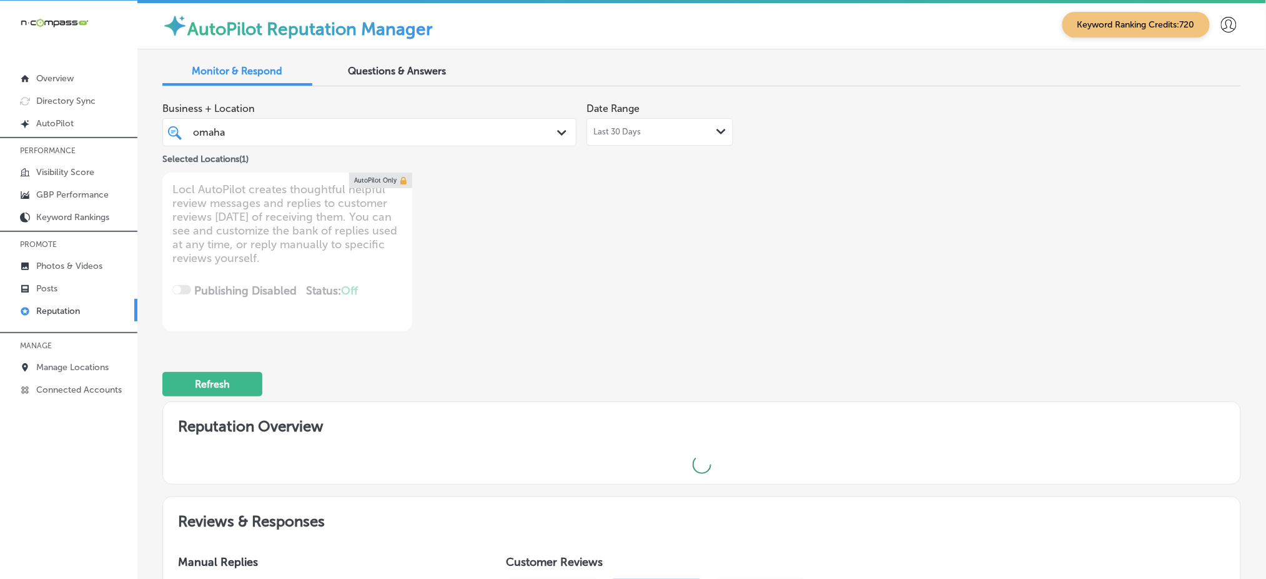
type textarea "x"
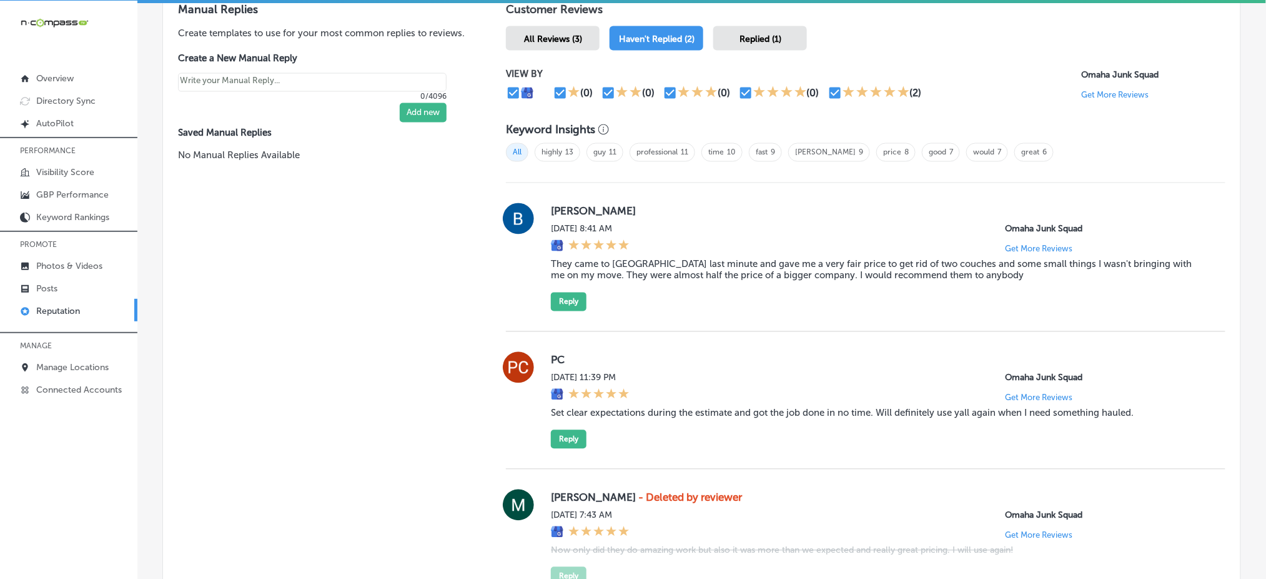
scroll to position [833, 0]
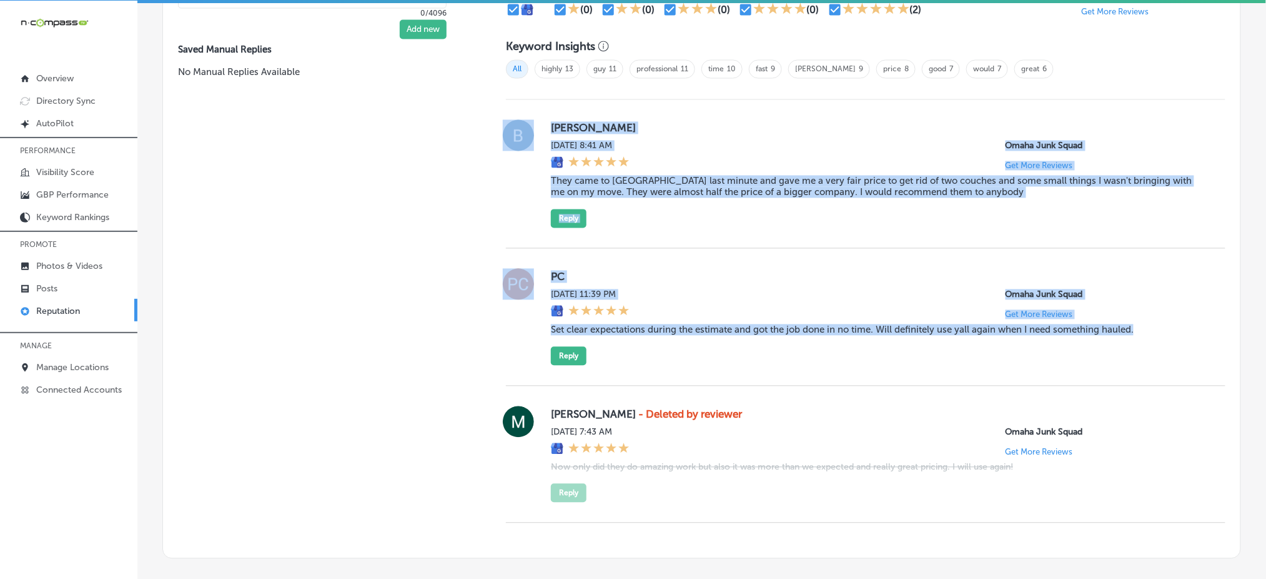
drag, startPoint x: 535, startPoint y: 117, endPoint x: 1150, endPoint y: 339, distance: 653.0
click at [1150, 339] on div "[PERSON_NAME] [DATE] 8:41 AM Omaha Junk Squad Get More Reviews They came to [GE…" at bounding box center [866, 311] width 720 height 423
copy div "[PERSON_NAME] [DATE] 8:41 AM Omaha Junk Squad Get More Reviews They came to [GE…"
click at [728, 197] on div "[PERSON_NAME] [DATE] 8:41 AM Omaha Junk Squad Get More Reviews They came to [GE…" at bounding box center [878, 174] width 655 height 108
drag, startPoint x: 544, startPoint y: 125, endPoint x: 1191, endPoint y: 344, distance: 683.2
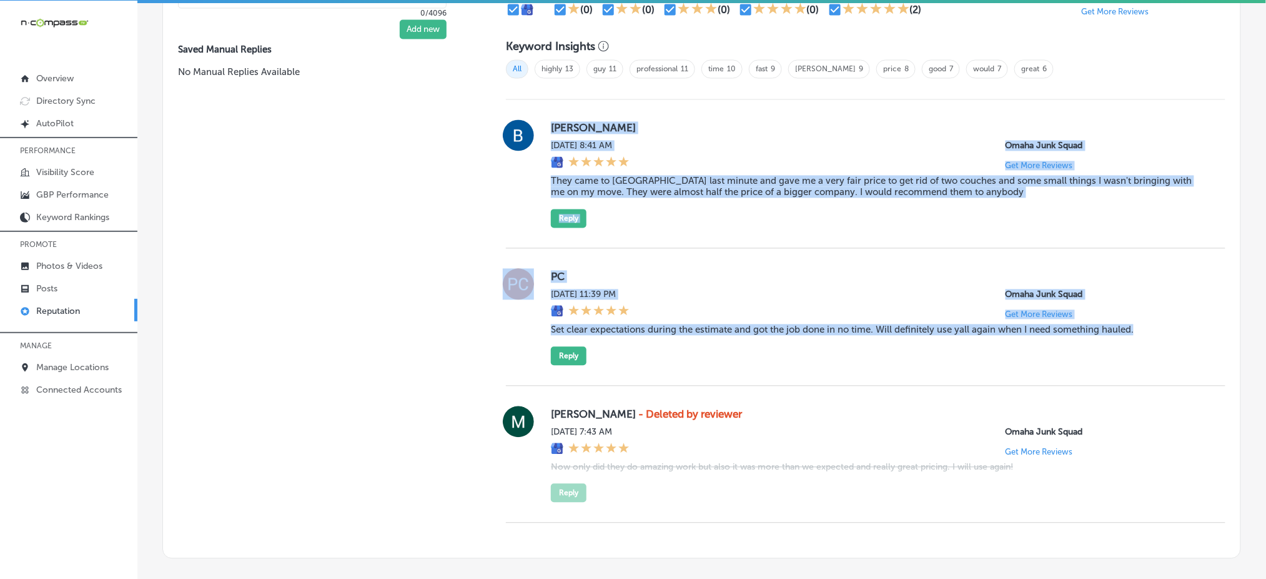
click at [1191, 344] on div "[PERSON_NAME] [DATE] 8:41 AM Omaha Junk Squad Get More Reviews They came to [GE…" at bounding box center [866, 311] width 720 height 423
copy div "[PERSON_NAME] [DATE] 8:41 AM Omaha Junk Squad Get More Reviews They came to [GE…"
click at [672, 226] on div "[PERSON_NAME] [DATE] 8:41 AM Omaha Junk Squad Get More Reviews They came to [GE…" at bounding box center [866, 174] width 720 height 149
click at [662, 144] on div "[DATE] 8:41 AM Omaha Junk Squad Get More Reviews" at bounding box center [878, 156] width 655 height 30
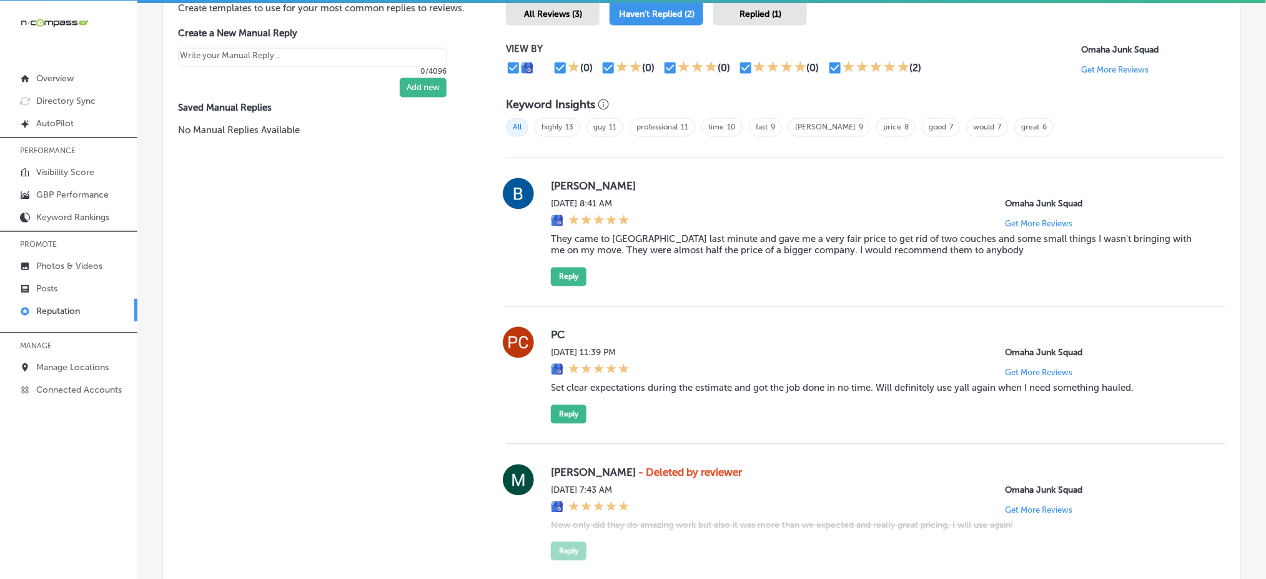
scroll to position [750, 0]
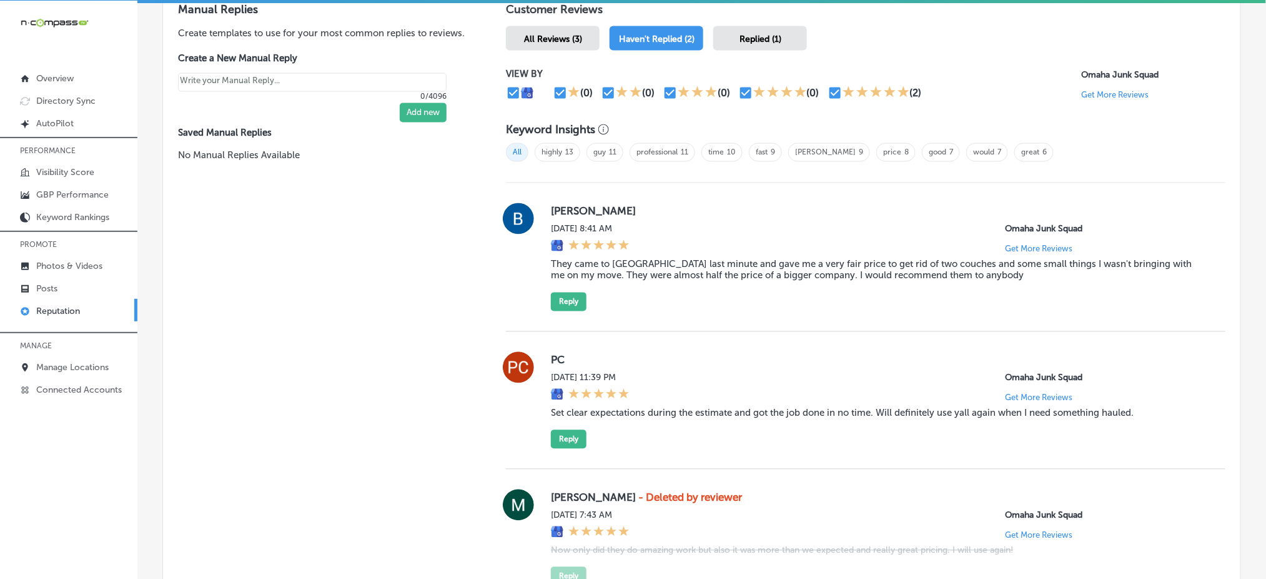
click at [545, 294] on div "[PERSON_NAME] [DATE] 8:41 AM Omaha Junk Squad Get More Reviews They came to [GE…" at bounding box center [866, 257] width 720 height 108
click at [568, 304] on button "Reply" at bounding box center [569, 301] width 36 height 19
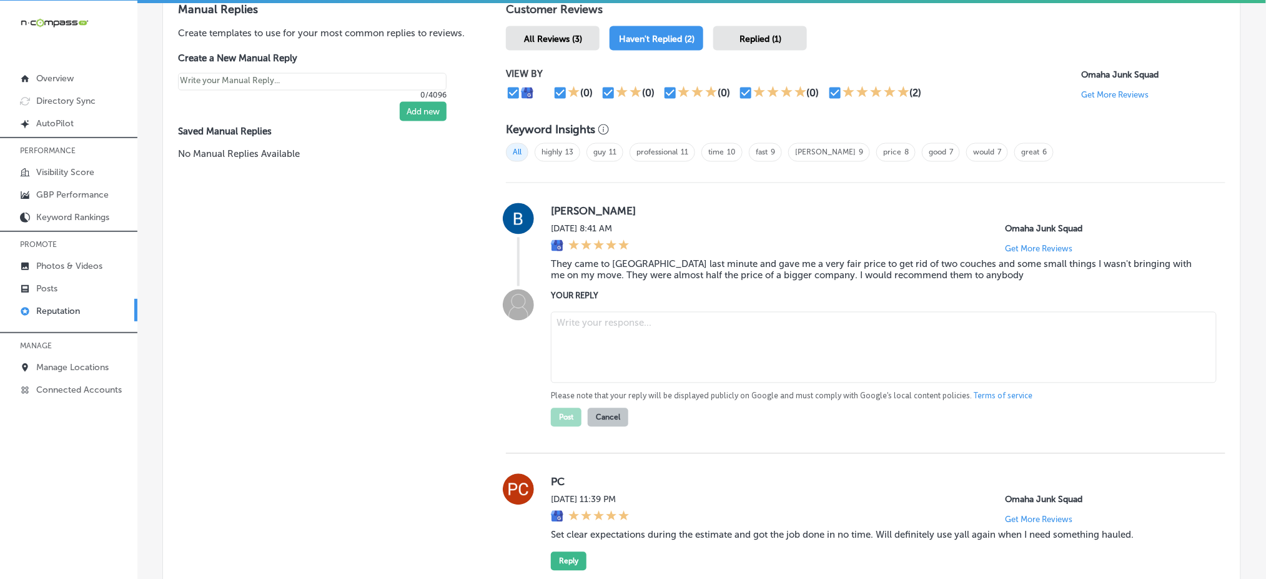
click at [605, 316] on textarea at bounding box center [884, 347] width 666 height 71
paste textarea "Thank you for the great review, [PERSON_NAME]! We're so happy to hear that we c…"
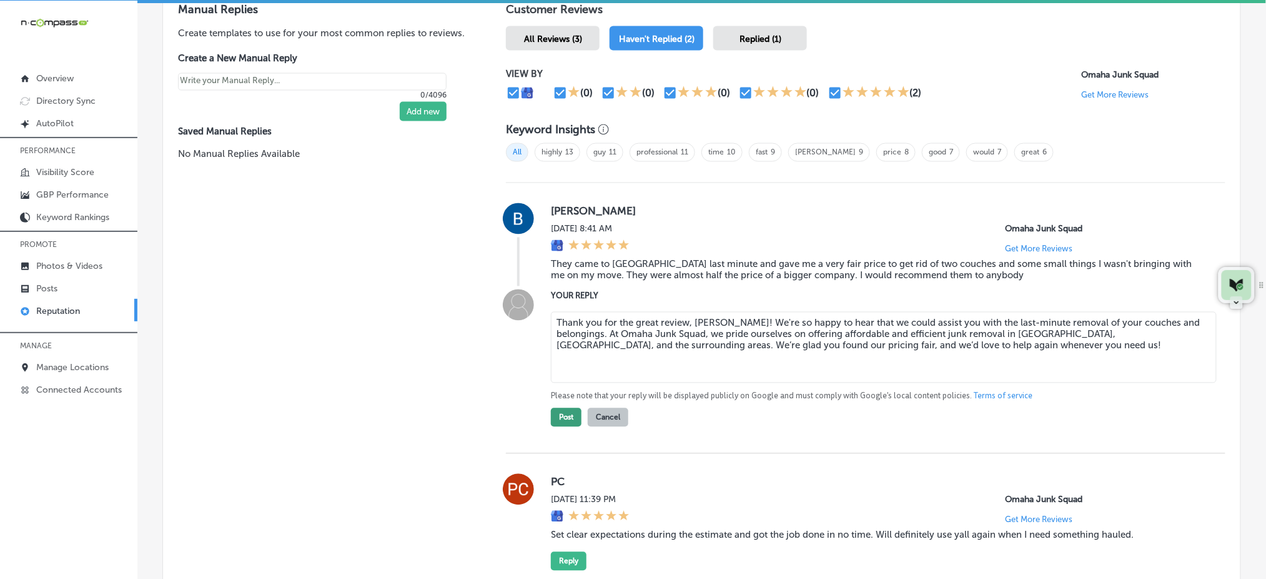
type textarea "Thank you for the great review, [PERSON_NAME]! We're so happy to hear that we c…"
click at [556, 416] on button "Post" at bounding box center [566, 417] width 31 height 19
type textarea "x"
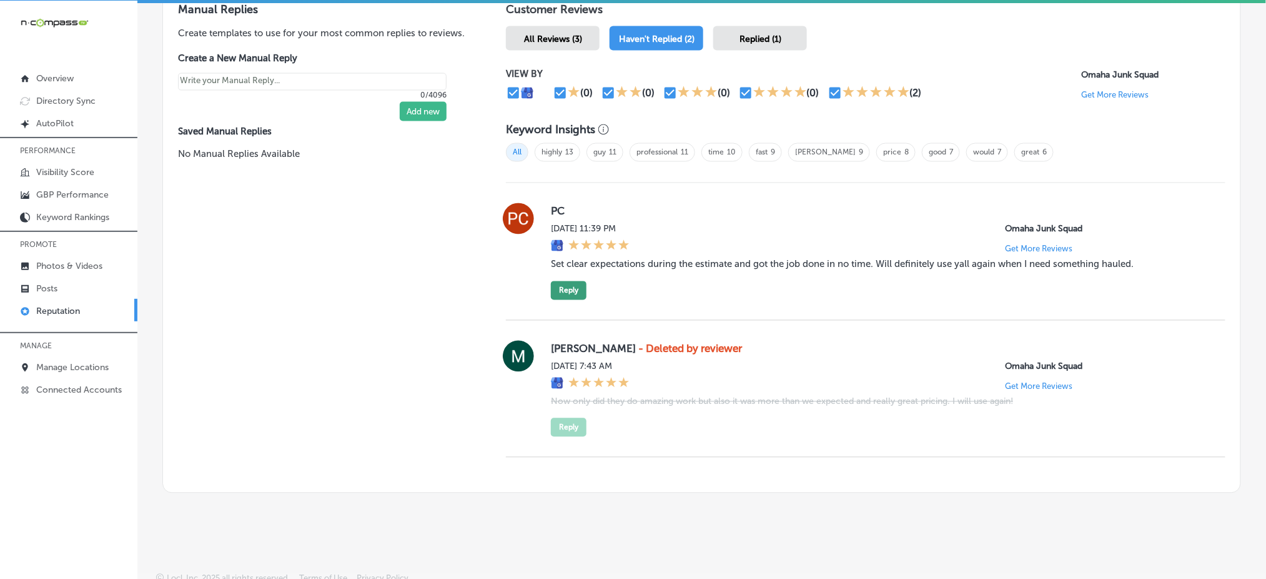
click at [576, 293] on button "Reply" at bounding box center [569, 290] width 36 height 19
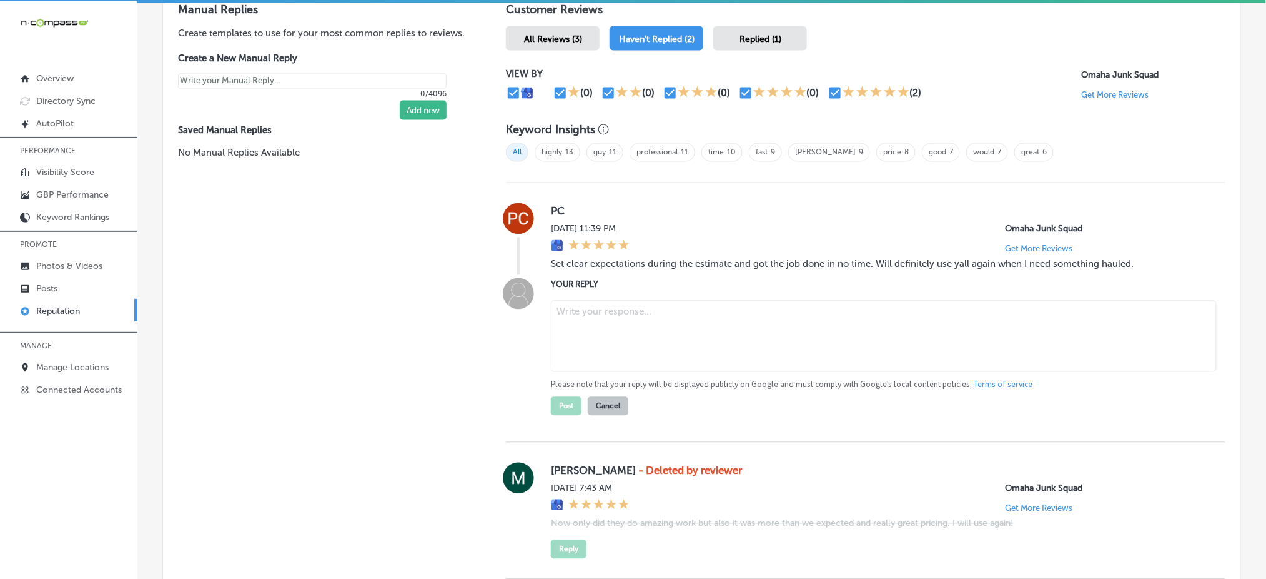
click at [602, 320] on textarea at bounding box center [884, 336] width 666 height 71
paste textarea "Thank you for the positive feedback! We're glad to hear that we met your expect…"
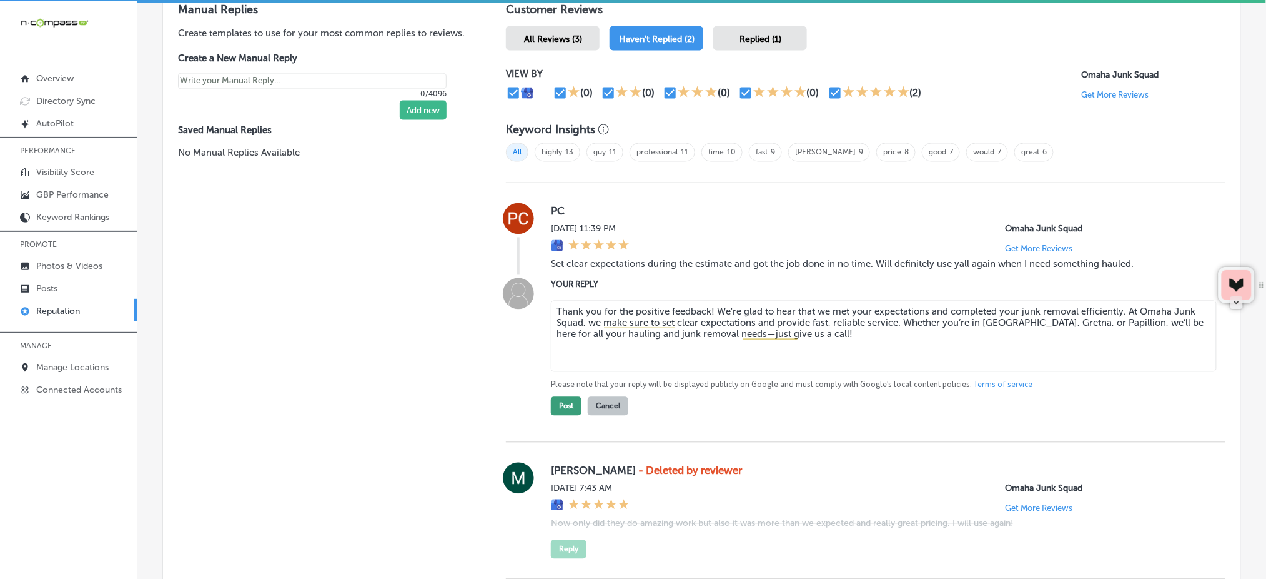
type textarea "Thank you for the positive feedback! We're glad to hear that we met your expect…"
click at [564, 397] on button "Post" at bounding box center [566, 406] width 31 height 19
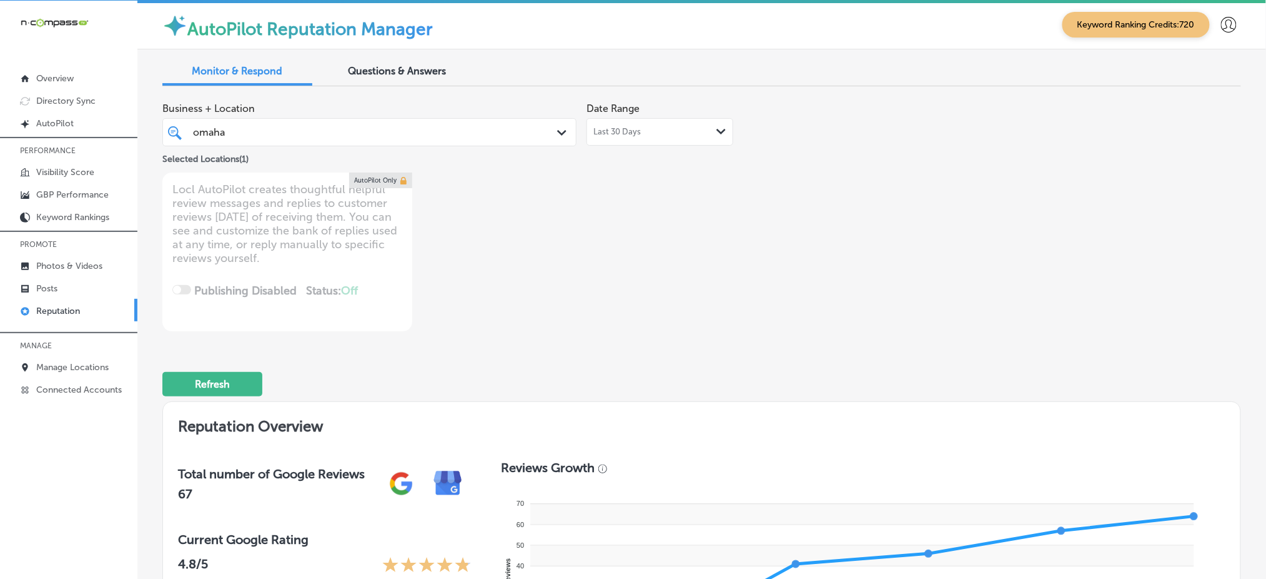
scroll to position [0, 0]
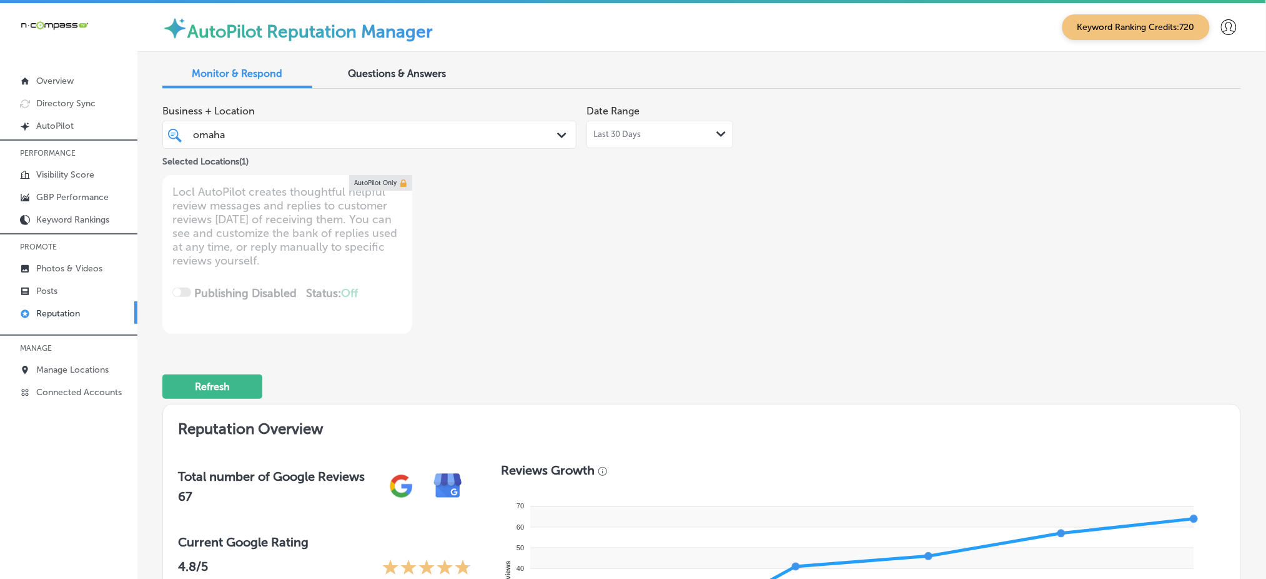
click at [420, 130] on div "omaha omaha" at bounding box center [352, 134] width 320 height 17
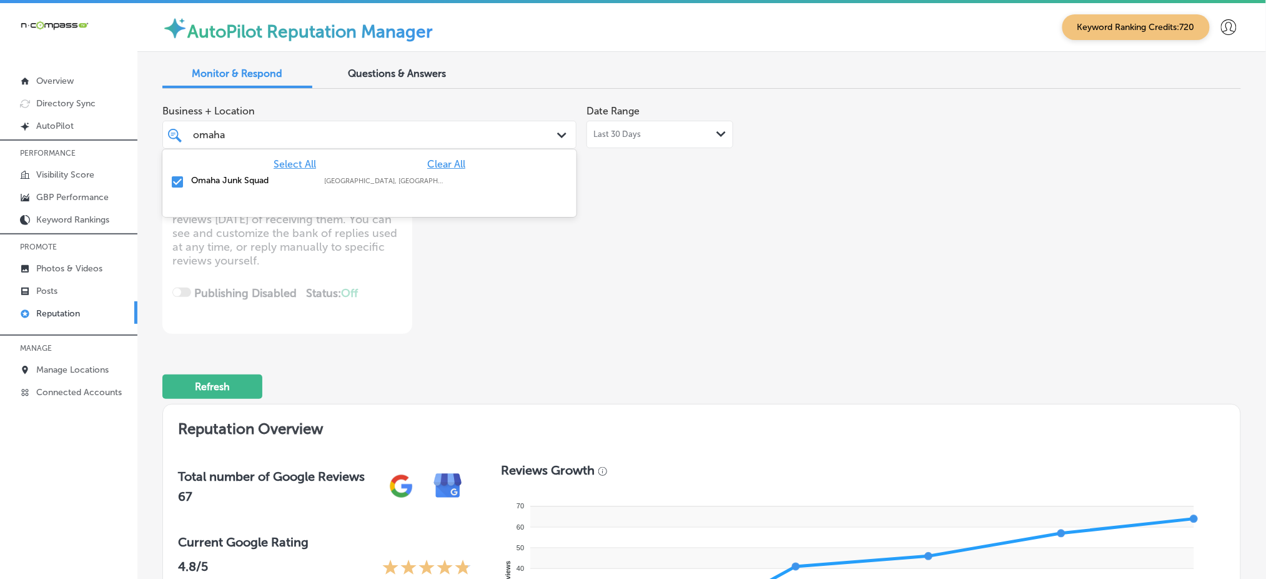
click at [457, 163] on span "Clear All" at bounding box center [446, 164] width 38 height 12
type textarea "x"
type input "o"
type input "fix a"
click at [449, 180] on label "Tempe" at bounding box center [465, 181] width 41 height 8
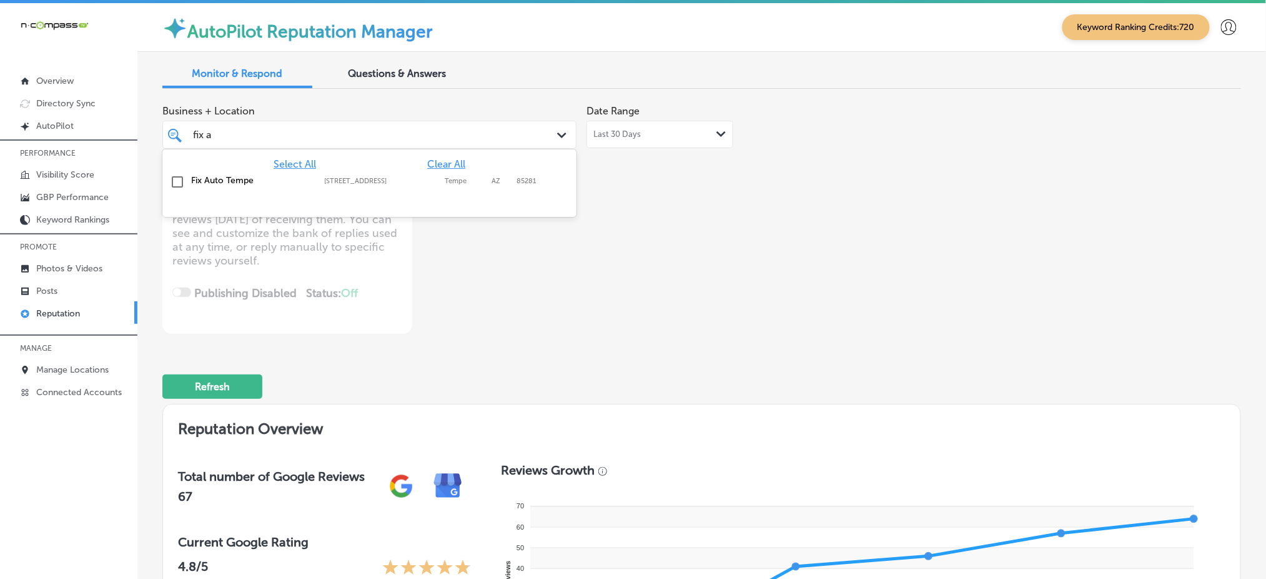
type textarea "x"
type input "fix a"
click at [677, 218] on div "Business + Location option [STREET_ADDRESS]. option [STREET_ADDRESS]. 2 results…" at bounding box center [485, 216] width 647 height 235
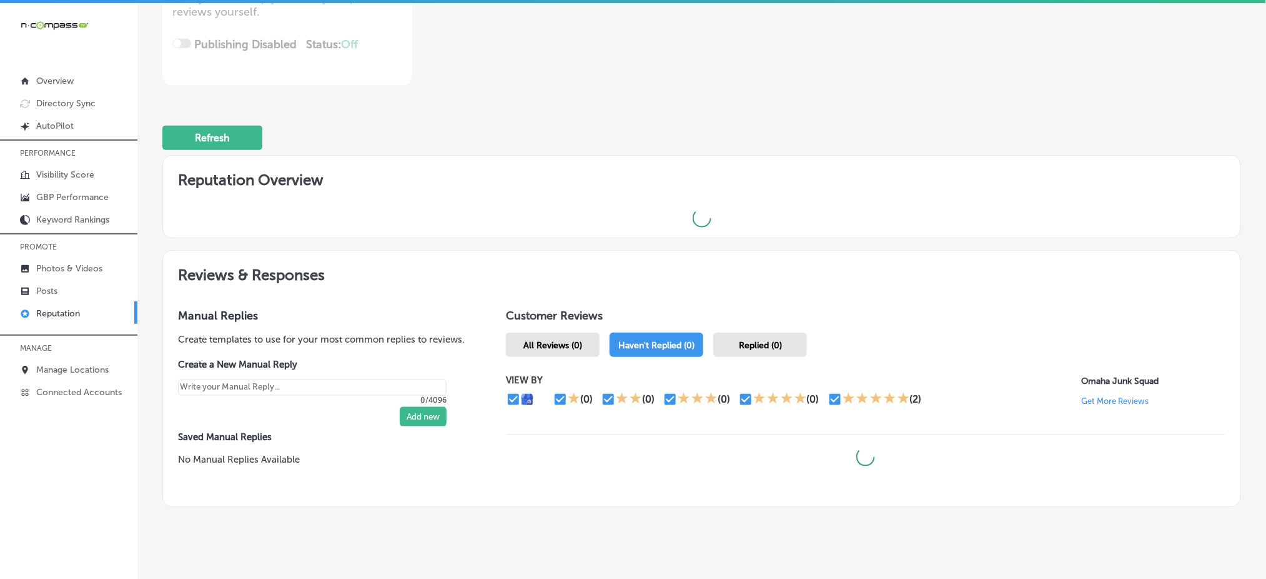
scroll to position [250, 0]
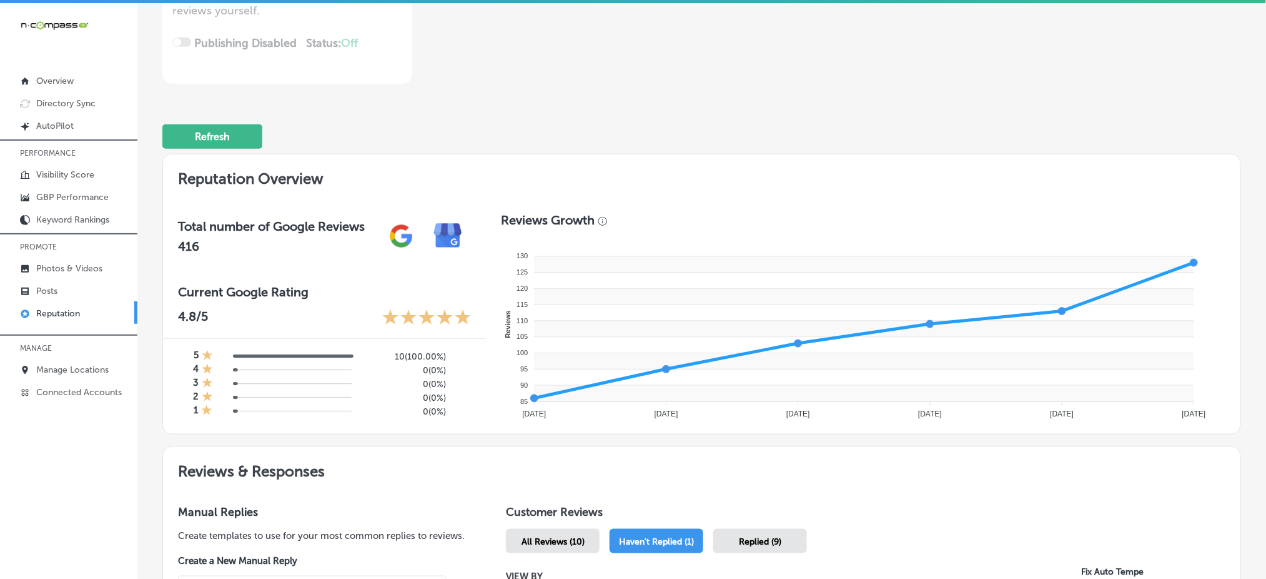
click at [127, 413] on div "iconmonstr-menu-thin copy Created with Sketch. Overview Directory Sync Created …" at bounding box center [68, 292] width 137 height 579
drag, startPoint x: 127, startPoint y: 413, endPoint x: 567, endPoint y: 109, distance: 534.3
click at [567, 109] on div "Refresh" at bounding box center [701, 131] width 1079 height 65
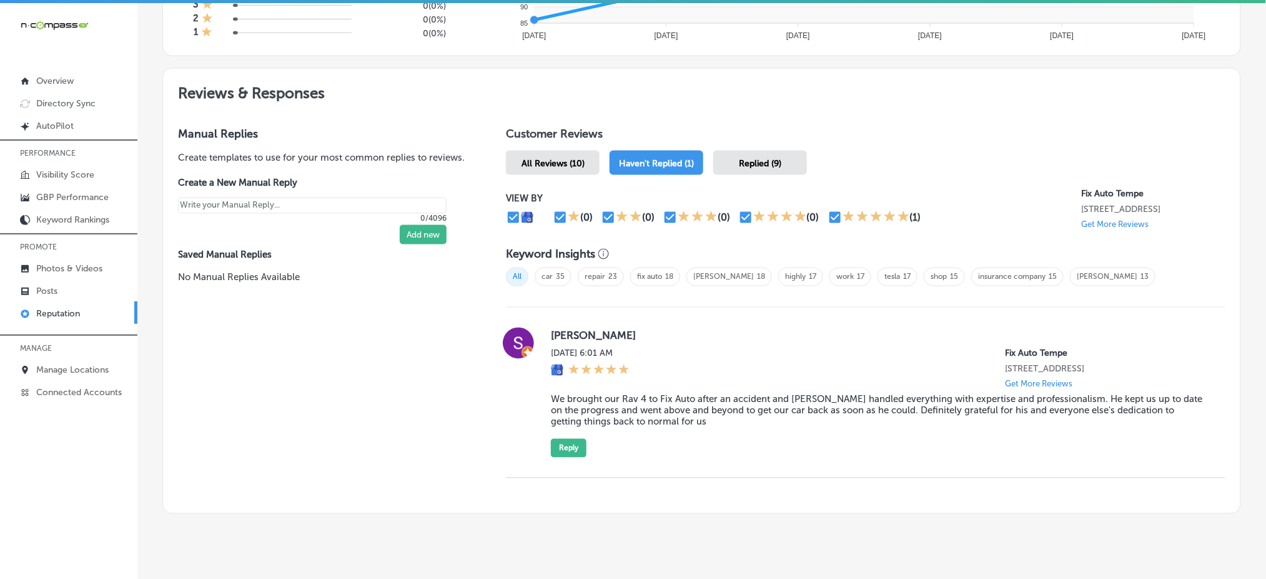
scroll to position [652, 0]
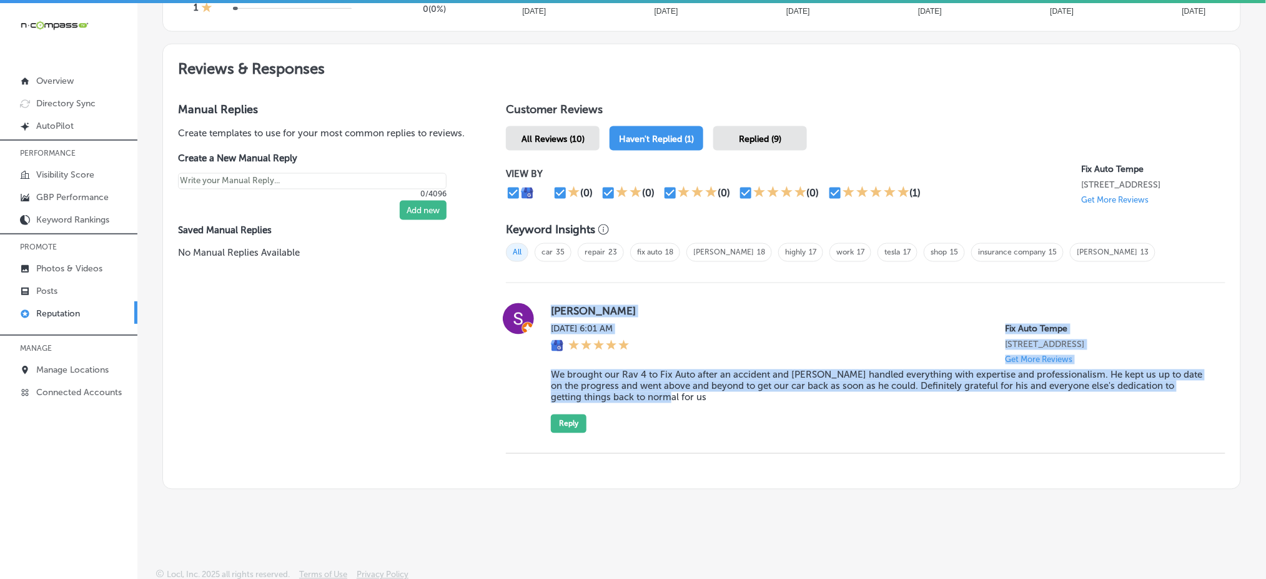
drag, startPoint x: 539, startPoint y: 303, endPoint x: 700, endPoint y: 404, distance: 190.0
click at [700, 404] on div "[PERSON_NAME] [DATE] 6:01 AM Fix Auto Tempe [STREET_ADDRESS] Get More Reviews W…" at bounding box center [866, 368] width 720 height 130
copy div "[PERSON_NAME] [DATE] 6:01 AM Fix Auto Tempe [STREET_ADDRESS] Get More Reviews W…"
click at [732, 134] on div "Replied (9)" at bounding box center [761, 138] width 94 height 24
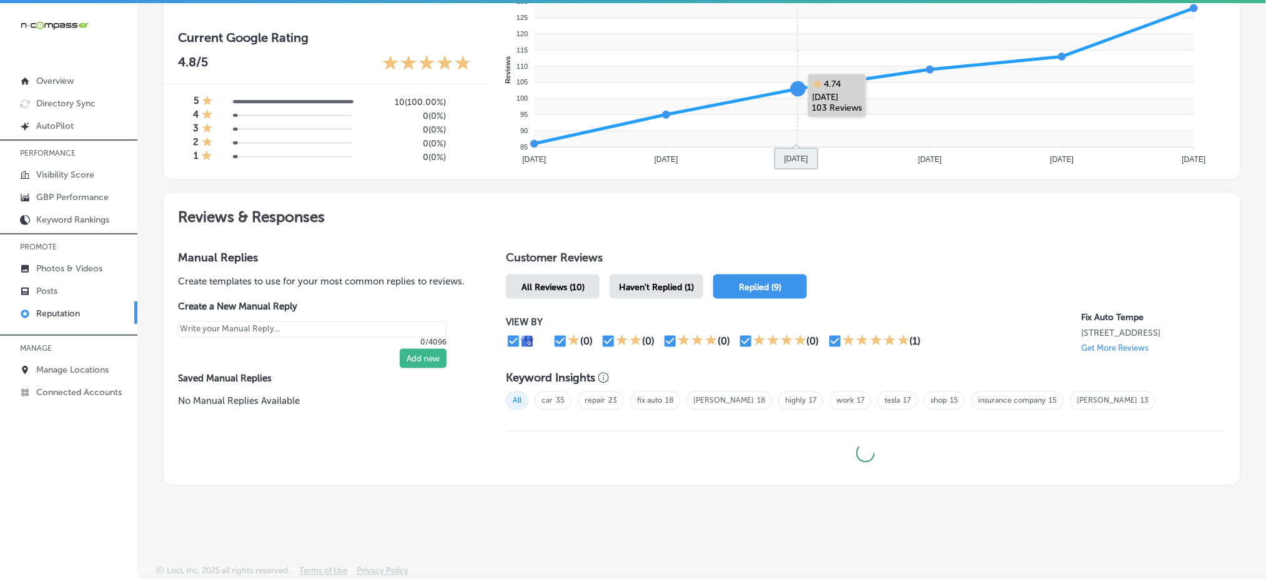
scroll to position [501, 0]
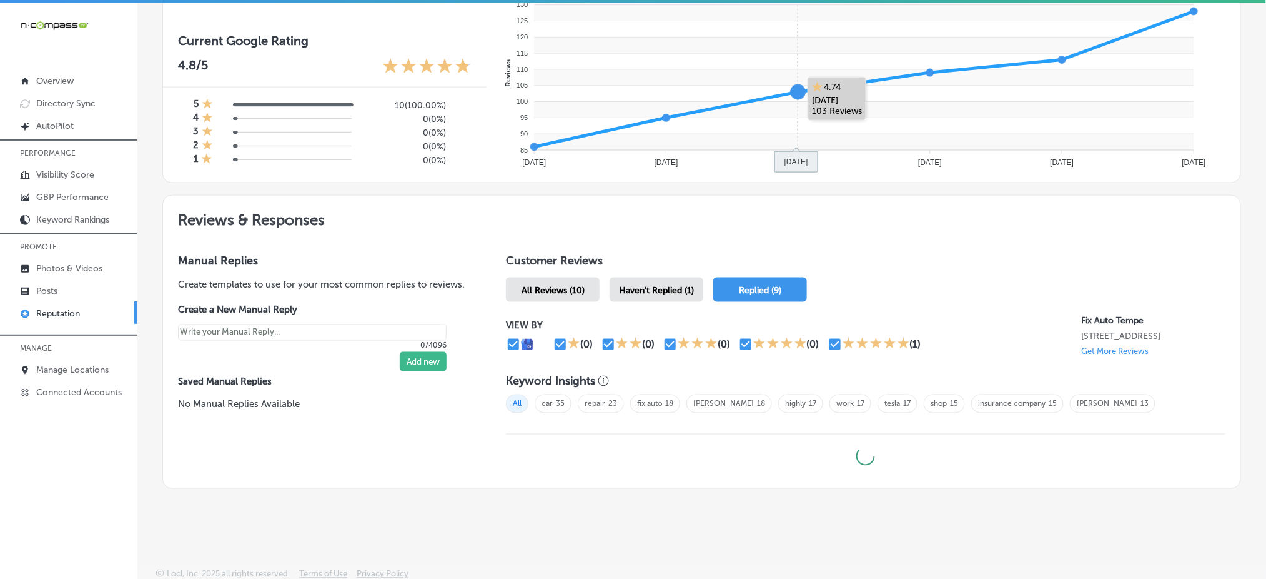
click at [732, 140] on rect at bounding box center [864, 142] width 660 height 16
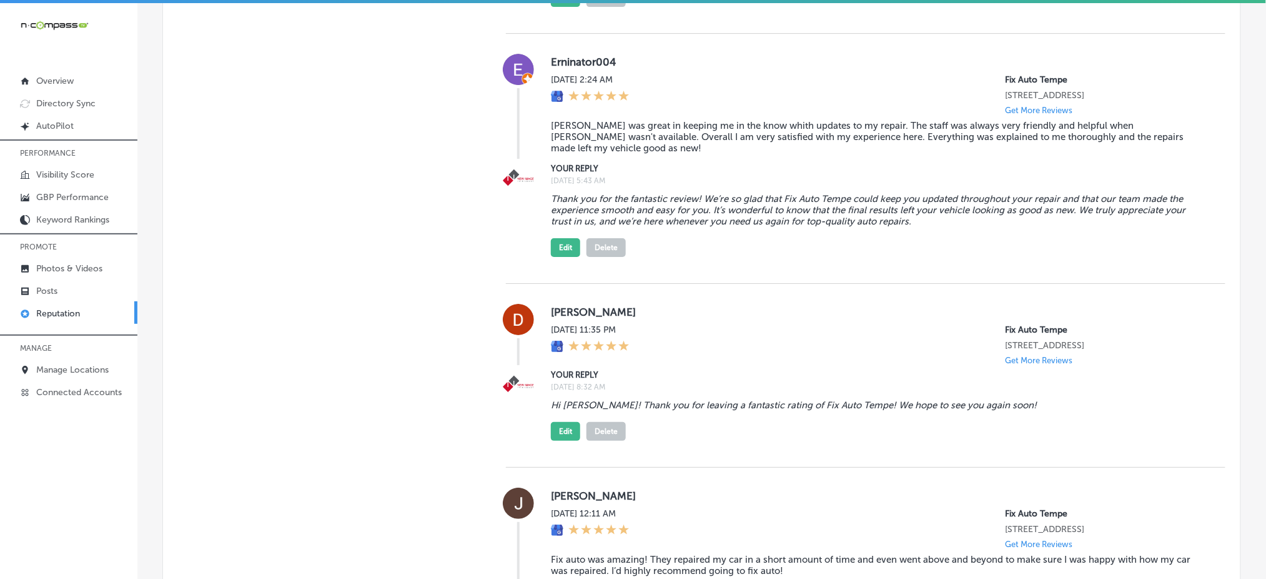
scroll to position [1568, 0]
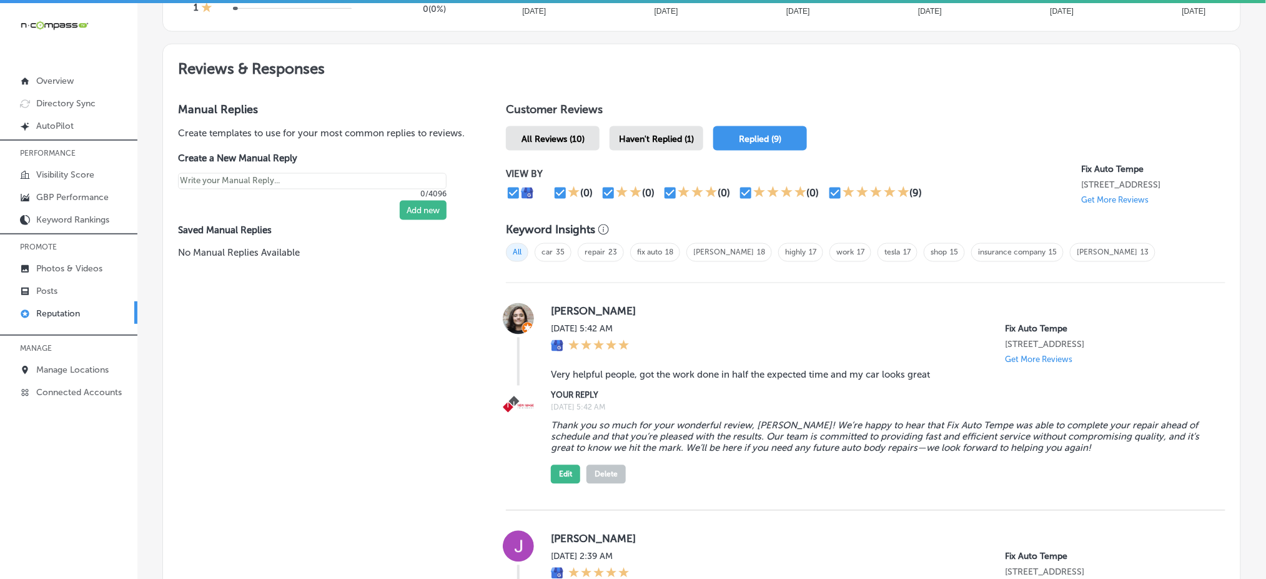
click at [665, 126] on div "Haven't Replied (1)" at bounding box center [657, 138] width 94 height 24
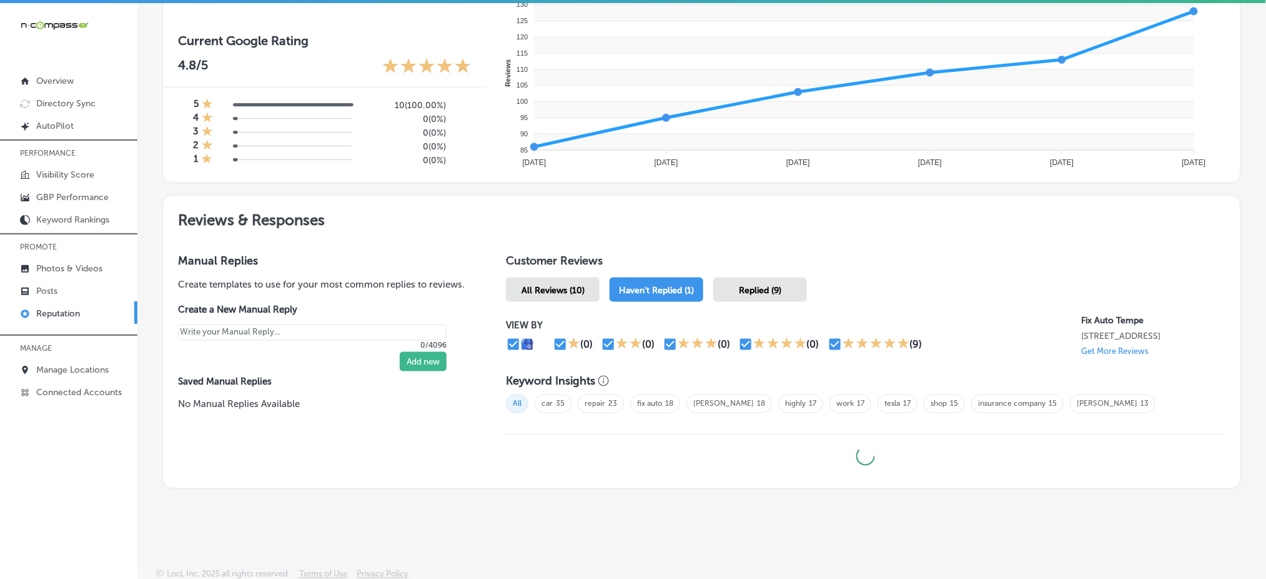
type textarea "x"
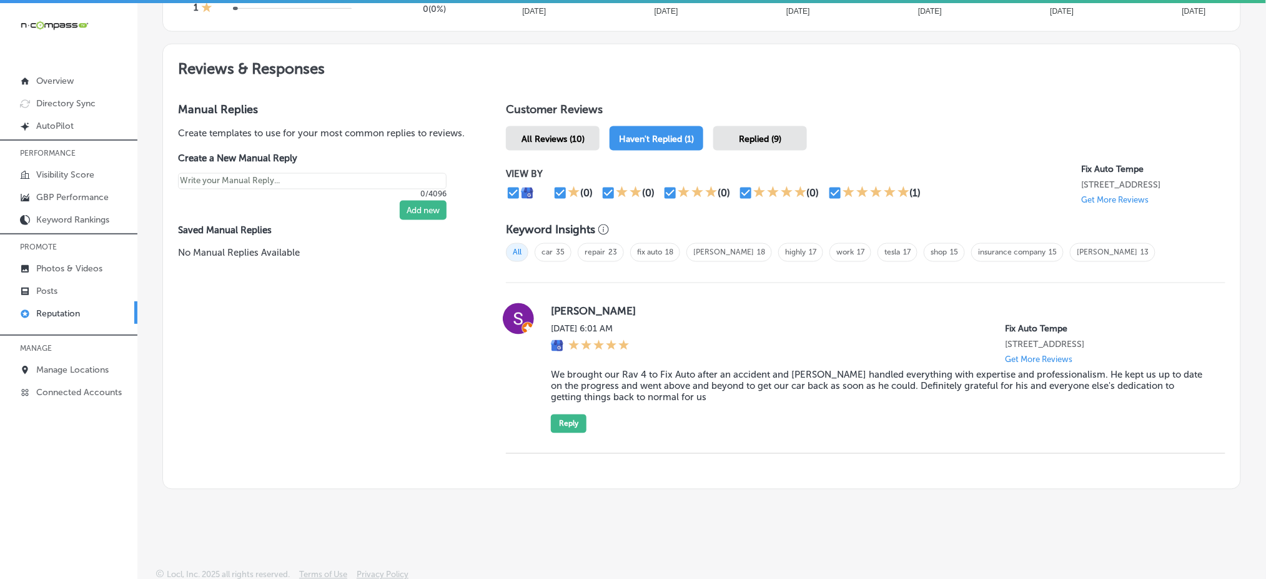
scroll to position [2, 0]
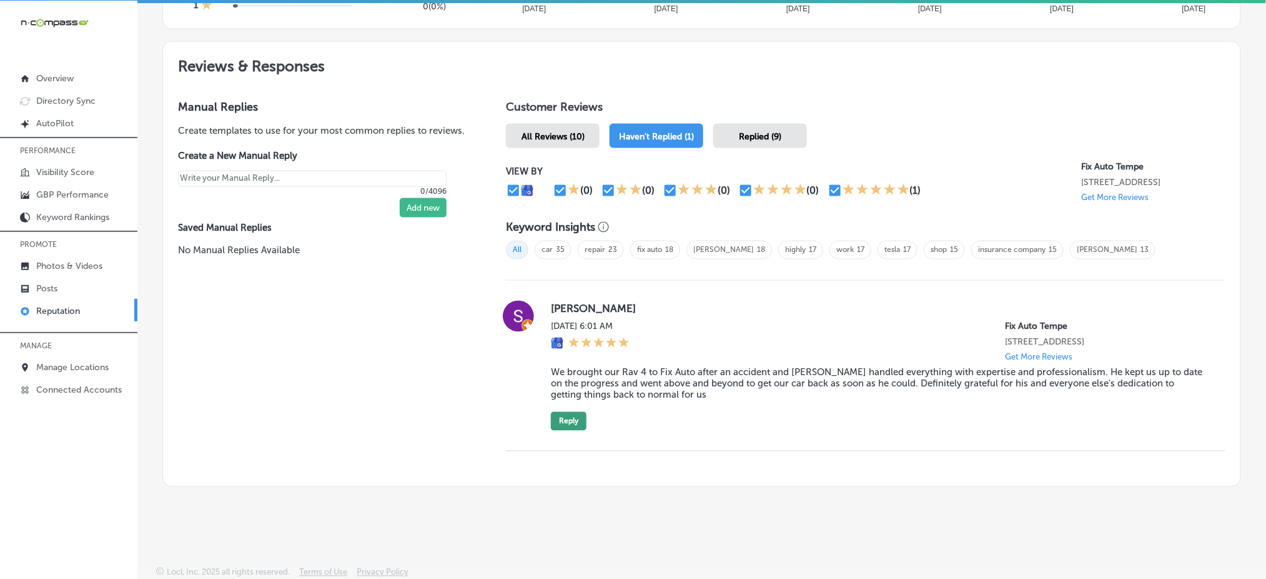
click at [563, 423] on button "Reply" at bounding box center [569, 421] width 36 height 19
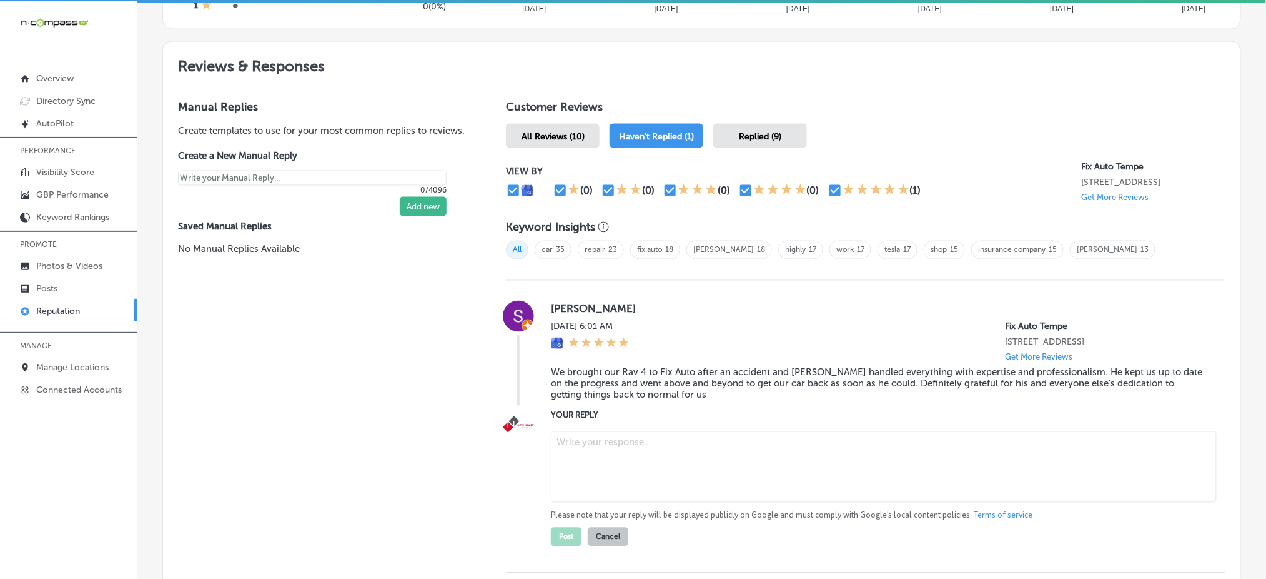
click at [595, 436] on textarea at bounding box center [884, 466] width 666 height 71
paste textarea "Thank you for the thoughtful 5-star review, [PERSON_NAME]! We’re so glad to hea…"
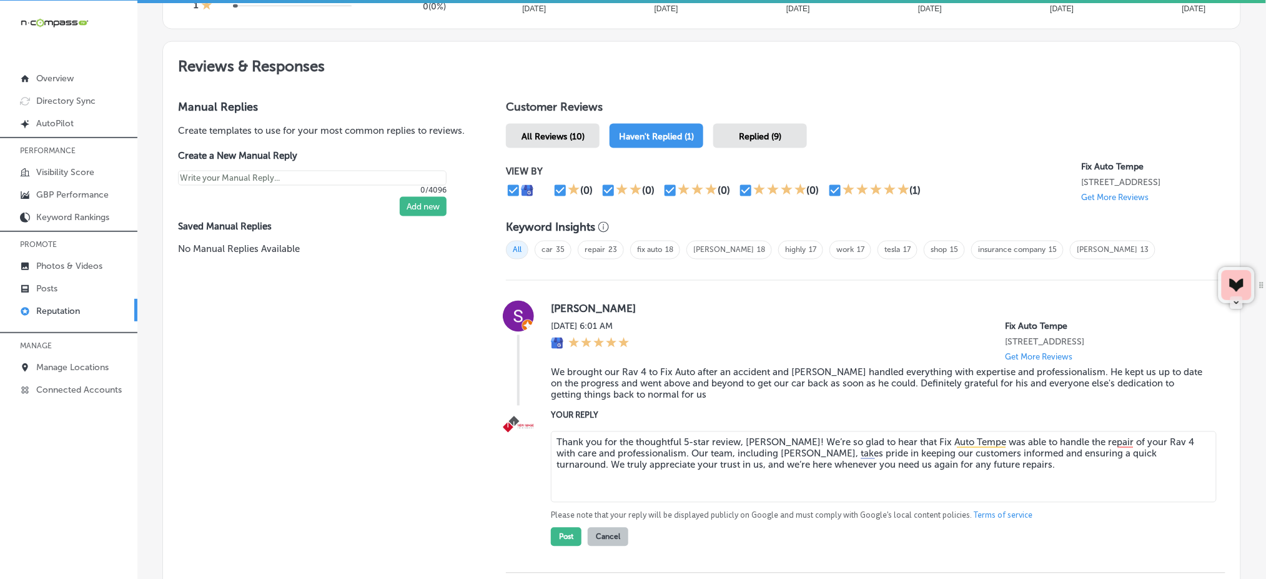
drag, startPoint x: 758, startPoint y: 450, endPoint x: 684, endPoint y: 453, distance: 75.0
click at [684, 453] on textarea "Thank you for the thoughtful 5-star review, [PERSON_NAME]! We’re so glad to hea…" at bounding box center [884, 466] width 666 height 71
type textarea "Thank you for the thoughtful 5-star review, [PERSON_NAME]! We’re so glad to hea…"
click at [867, 465] on textarea "Thank you for the thoughtful 5-star review, [PERSON_NAME]! We’re so glad to hea…" at bounding box center [884, 466] width 666 height 71
click at [728, 455] on textarea "Thank you for the thoughtful 5-star review, [PERSON_NAME]! We’re so glad to hea…" at bounding box center [884, 466] width 666 height 71
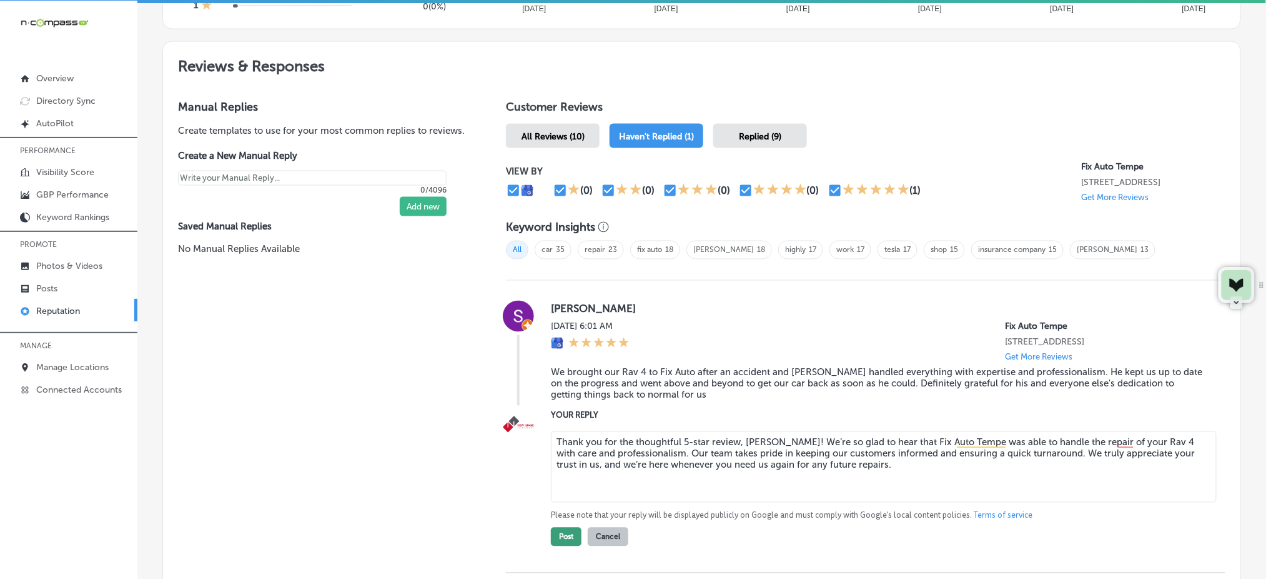
click at [571, 534] on button "Post" at bounding box center [566, 536] width 31 height 19
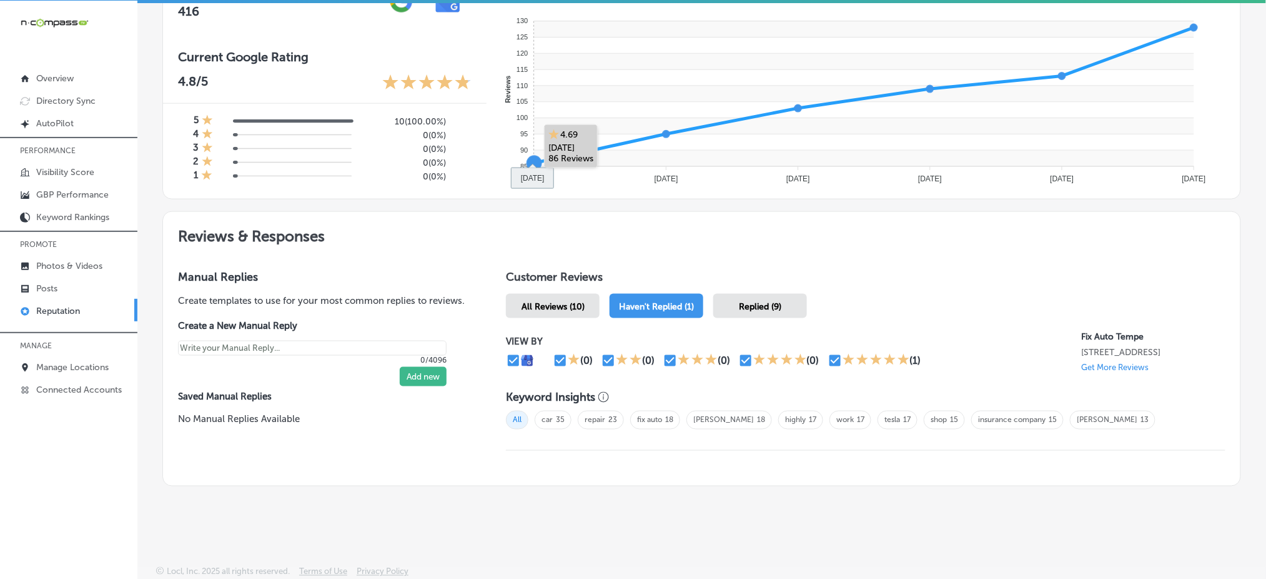
scroll to position [0, 0]
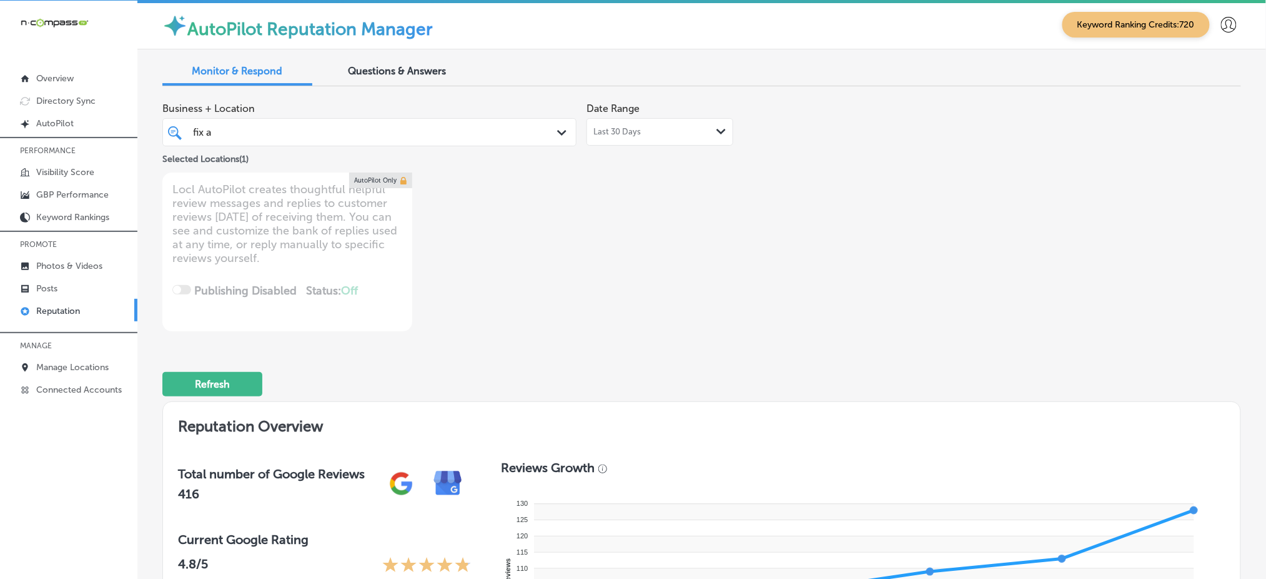
click at [482, 130] on div "fix a fix a" at bounding box center [352, 132] width 320 height 17
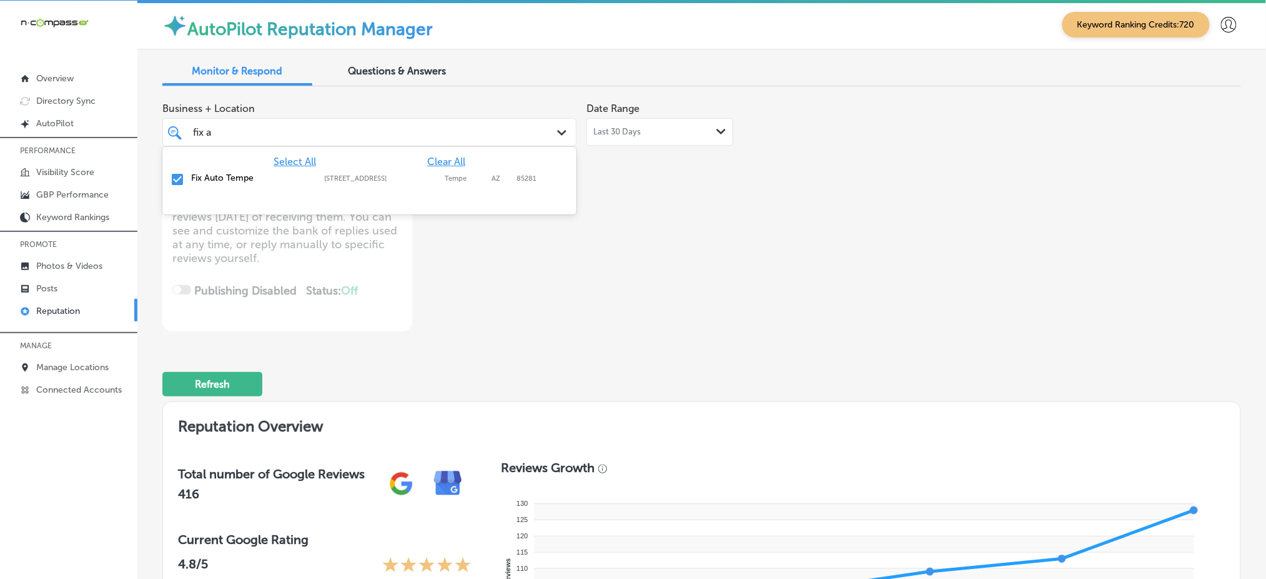
click at [450, 157] on span "Clear All" at bounding box center [446, 162] width 38 height 12
type textarea "x"
type input "f"
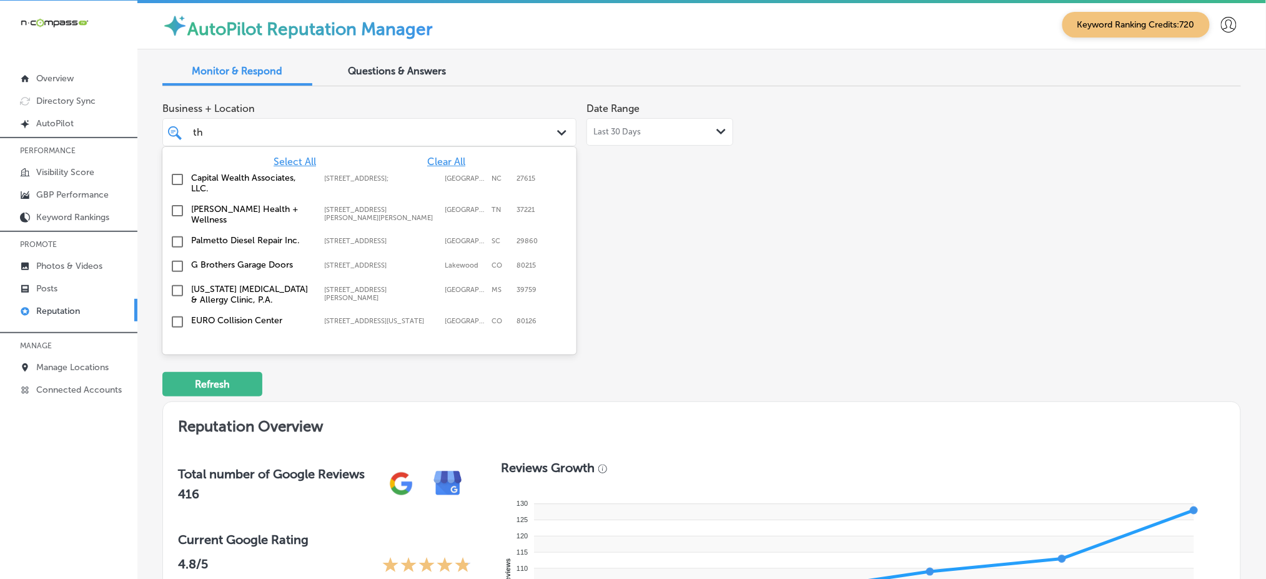
type input "thri"
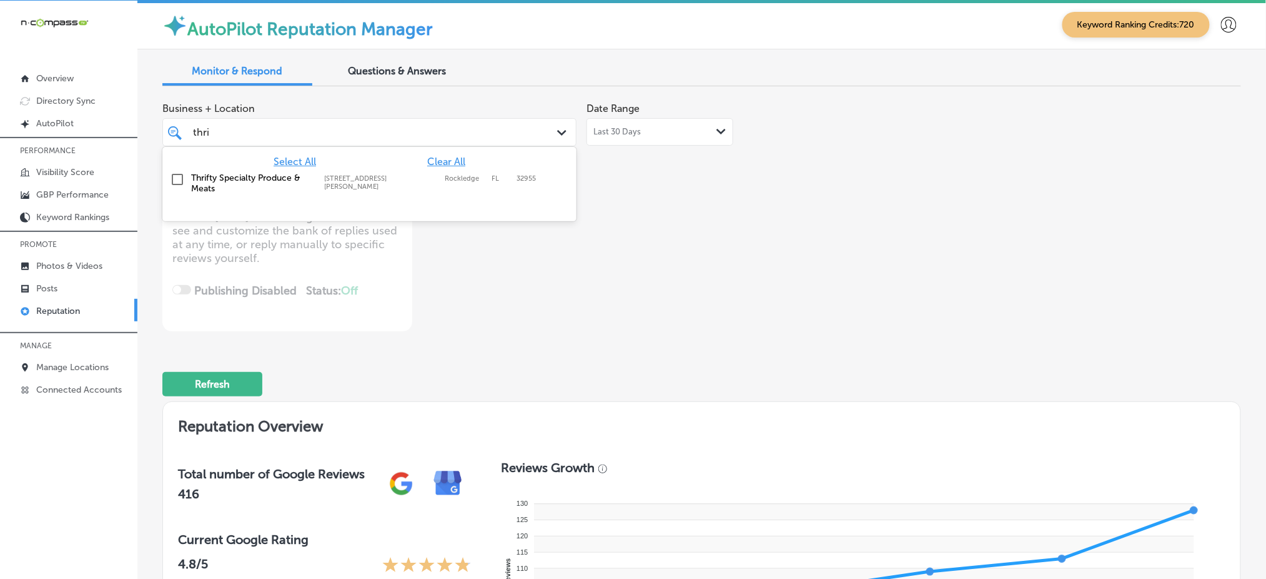
click at [456, 176] on label "Rockledge" at bounding box center [465, 182] width 41 height 16
type textarea "x"
type input "thri"
click at [757, 197] on div "Business + Location option [STREET_ADDRESS][PERSON_NAME]. option [STREET_ADDRES…" at bounding box center [485, 213] width 647 height 235
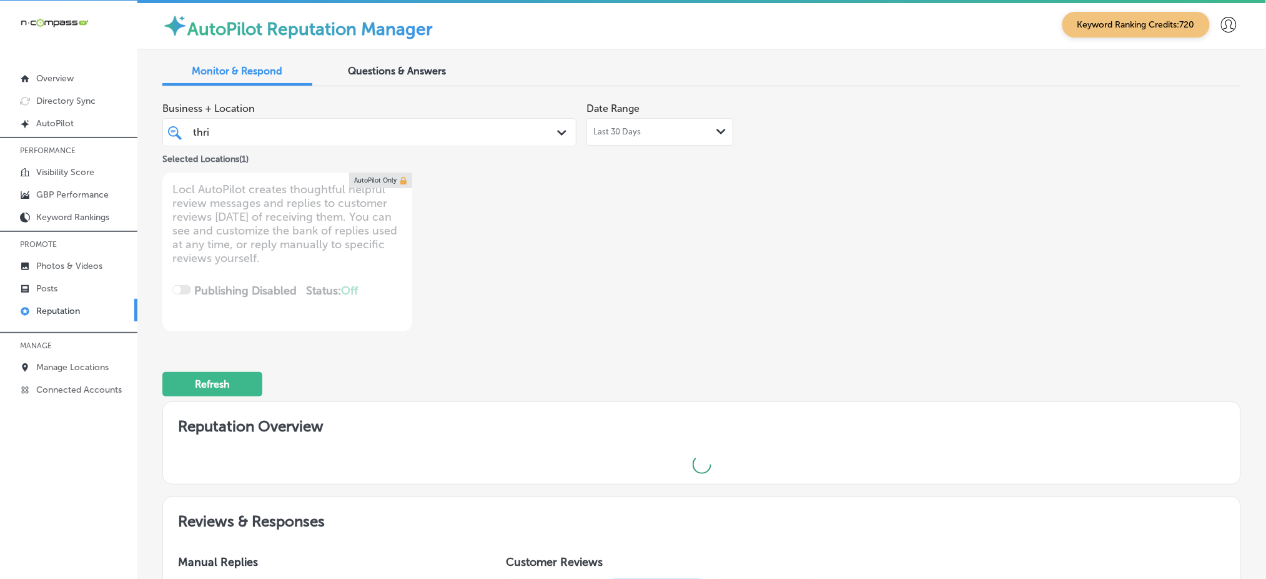
type textarea "x"
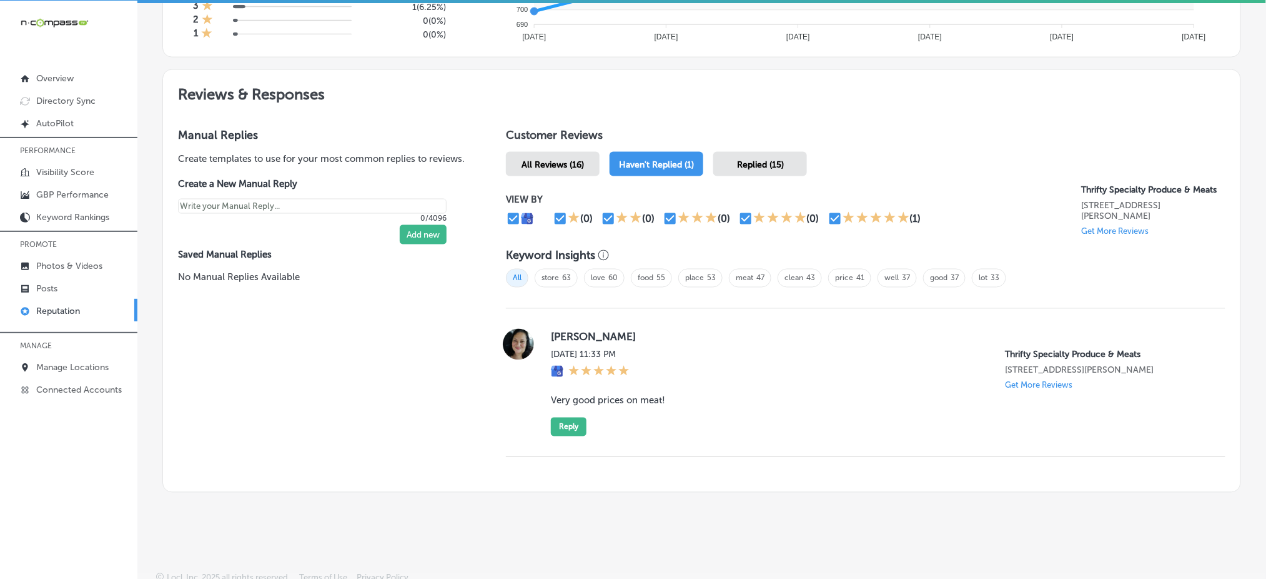
scroll to position [630, 0]
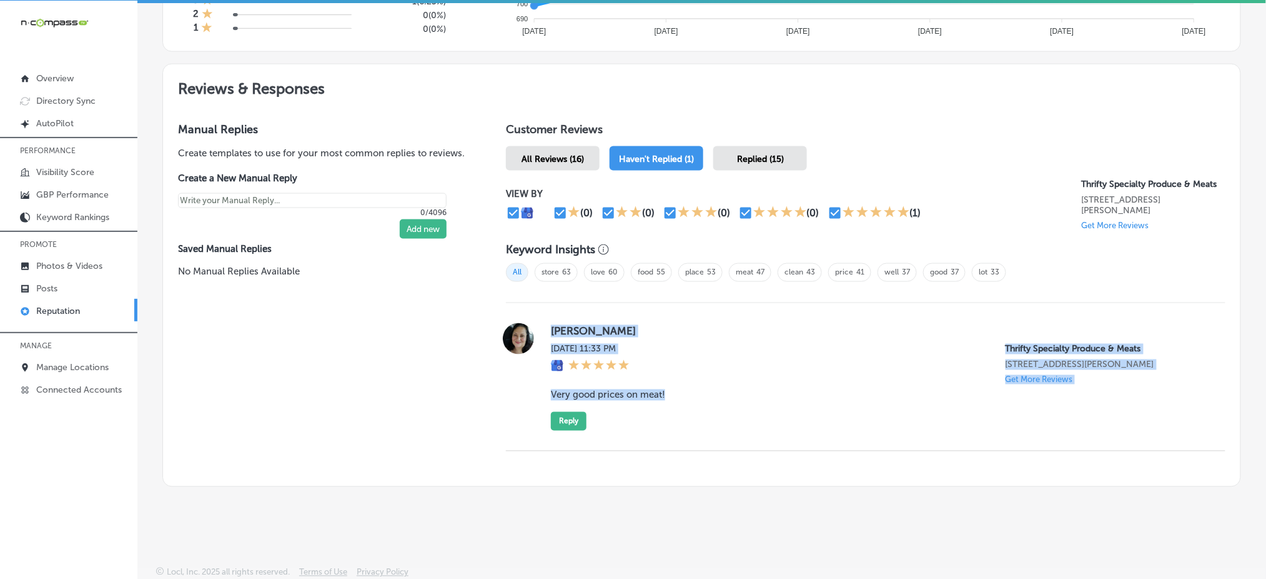
drag, startPoint x: 540, startPoint y: 324, endPoint x: 696, endPoint y: 391, distance: 170.1
click at [696, 391] on div "[PERSON_NAME] [DATE] 11:33 PM Thrifty Specialty Produce & Meats [STREET_ADDRESS…" at bounding box center [866, 376] width 720 height 107
copy div "[PERSON_NAME] [DATE] 11:33 PM Thrifty Specialty Produce & Meats [STREET_ADDRESS…"
click at [555, 417] on button "Reply" at bounding box center [569, 421] width 36 height 19
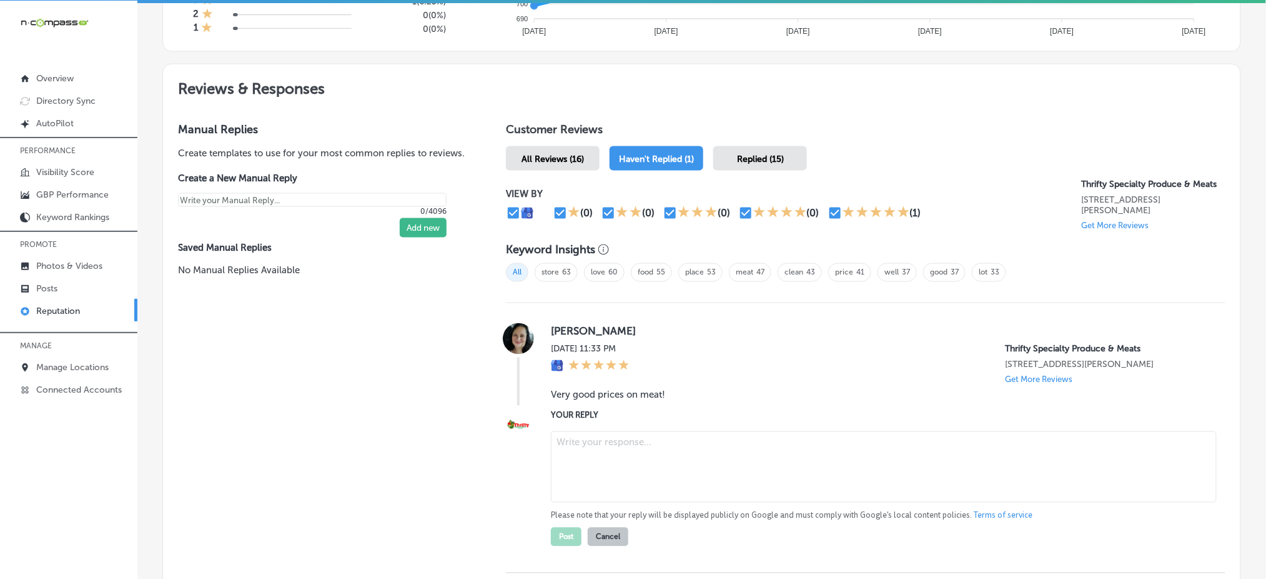
click at [652, 433] on textarea at bounding box center [884, 466] width 666 height 71
paste textarea "Thank you for the awesome review, Zoriada! We’re so happy to hear that you foun…"
type textarea "Thank you for the awesome review, Zoriada! We’re so happy to hear that you foun…"
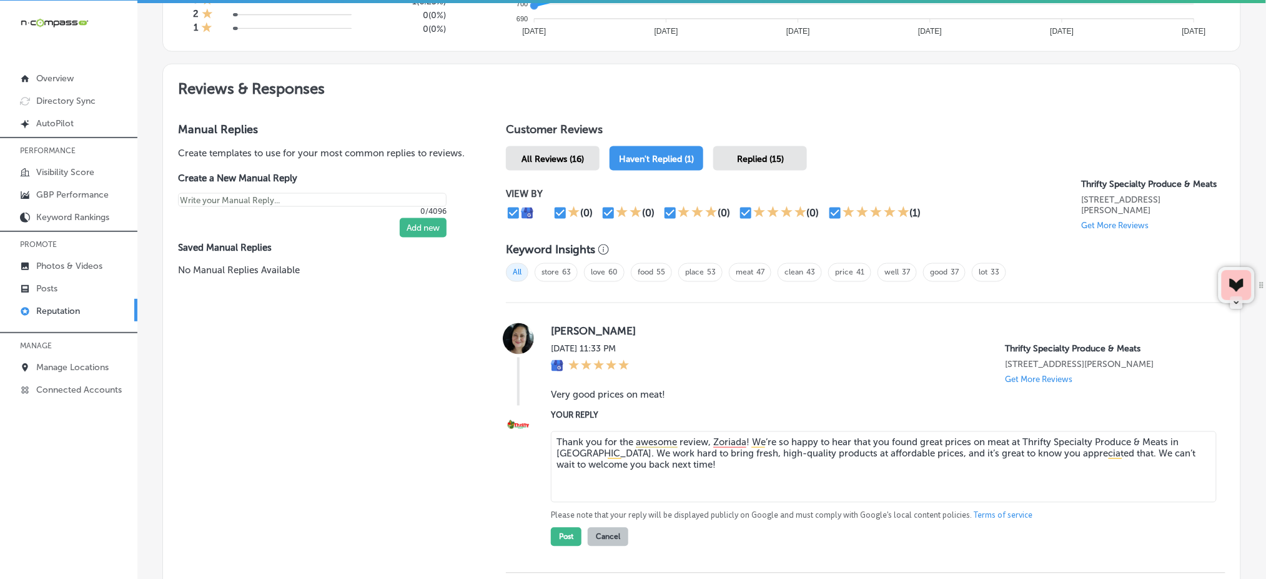
type textarea "x"
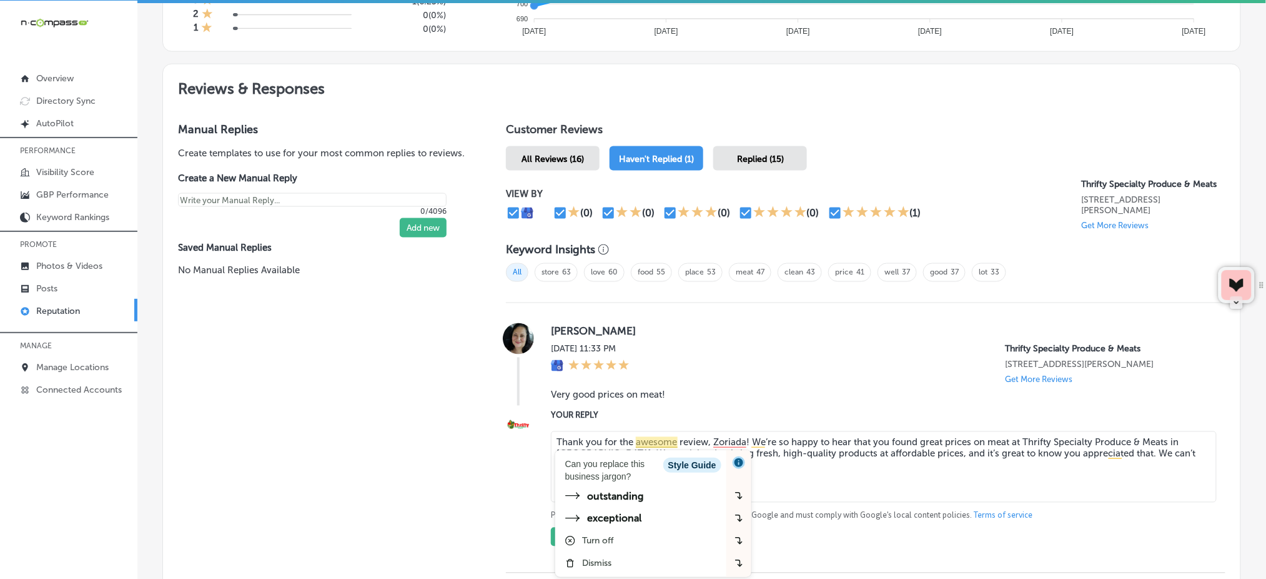
type textarea "Thank you for the awesome review, Zoriada! We’re so happy to hear that you foun…"
click at [527, 530] on div "YOUR REPLY Thank you for the awesome review, [PERSON_NAME]! We’re so happy to h…" at bounding box center [866, 477] width 720 height 137
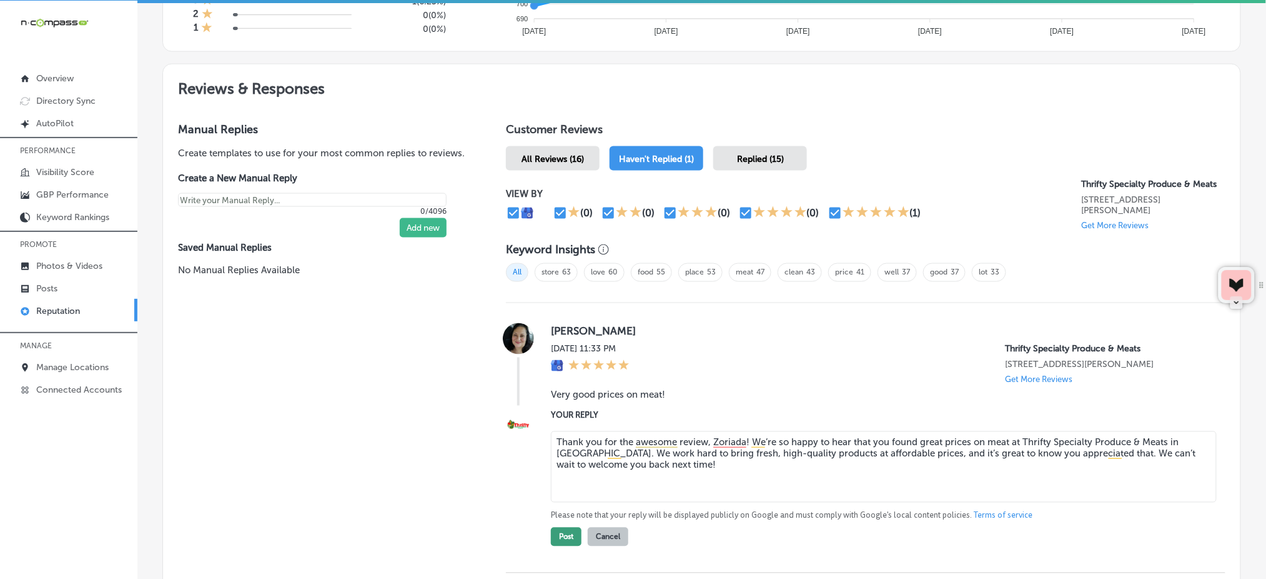
click at [554, 533] on button "Post" at bounding box center [566, 536] width 31 height 19
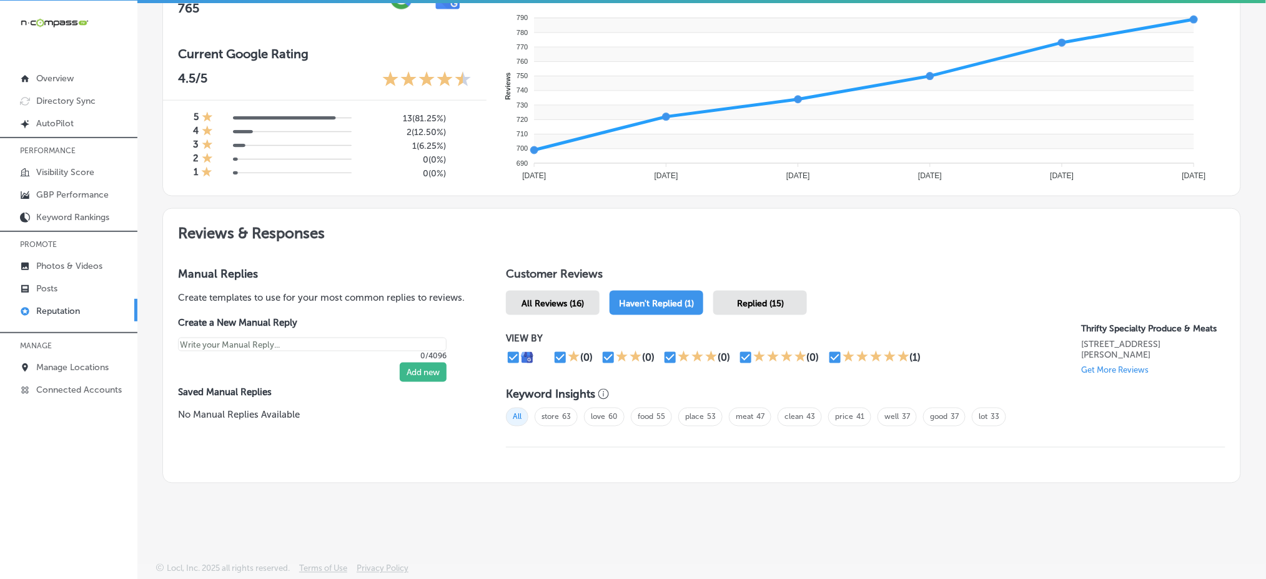
scroll to position [482, 0]
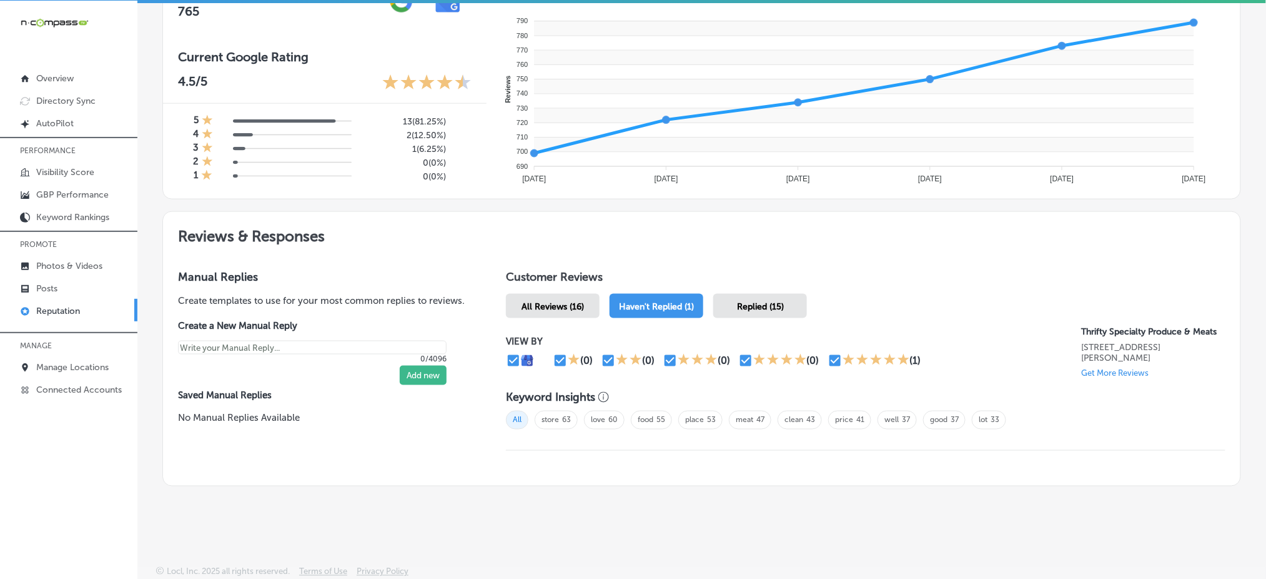
click at [794, 298] on div "Replied (15)" at bounding box center [761, 306] width 94 height 24
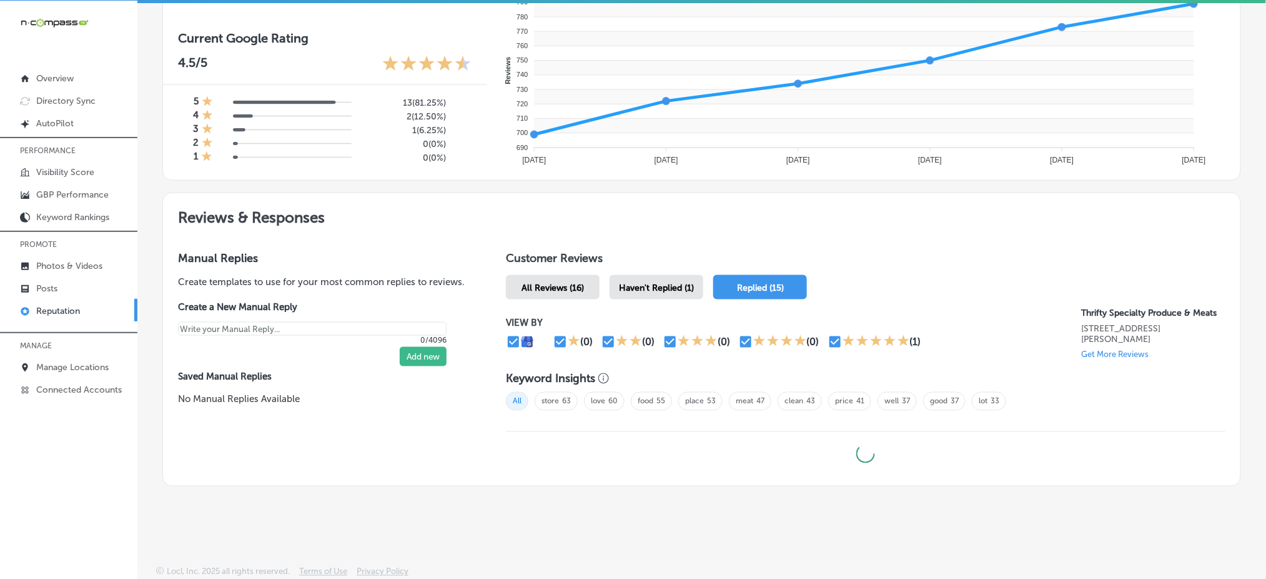
type textarea "x"
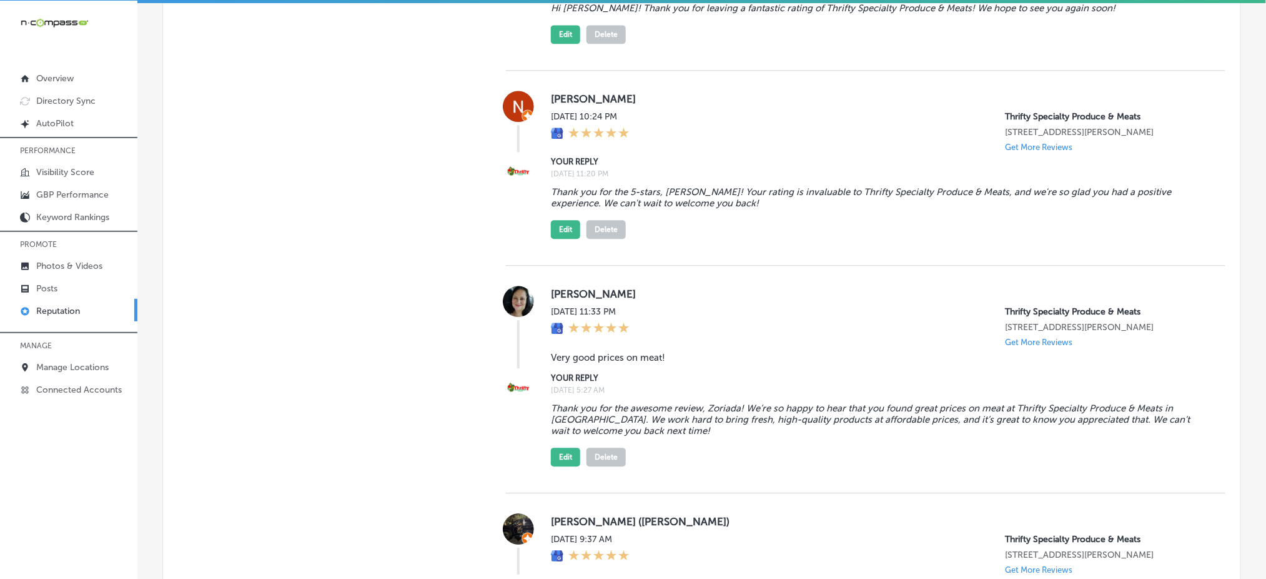
scroll to position [1130, 0]
